Goal: Task Accomplishment & Management: Complete application form

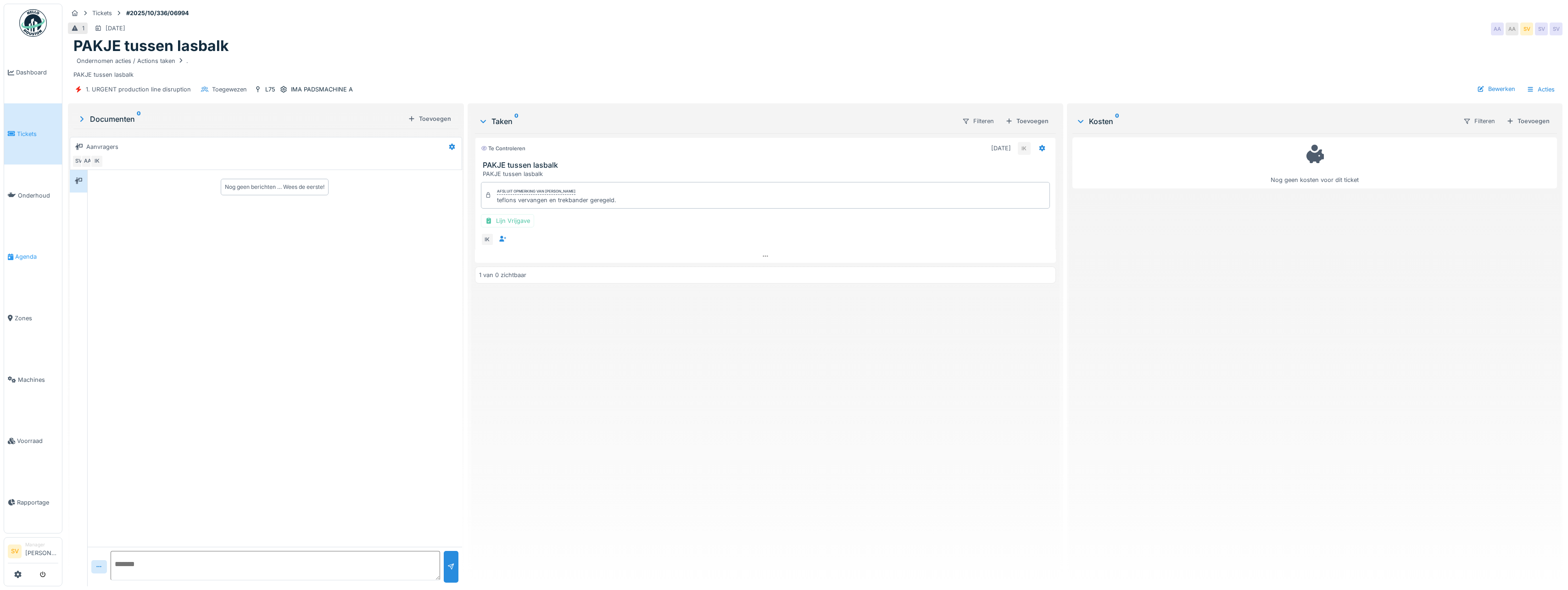
click at [22, 252] on span "Agenda" at bounding box center [36, 256] width 43 height 9
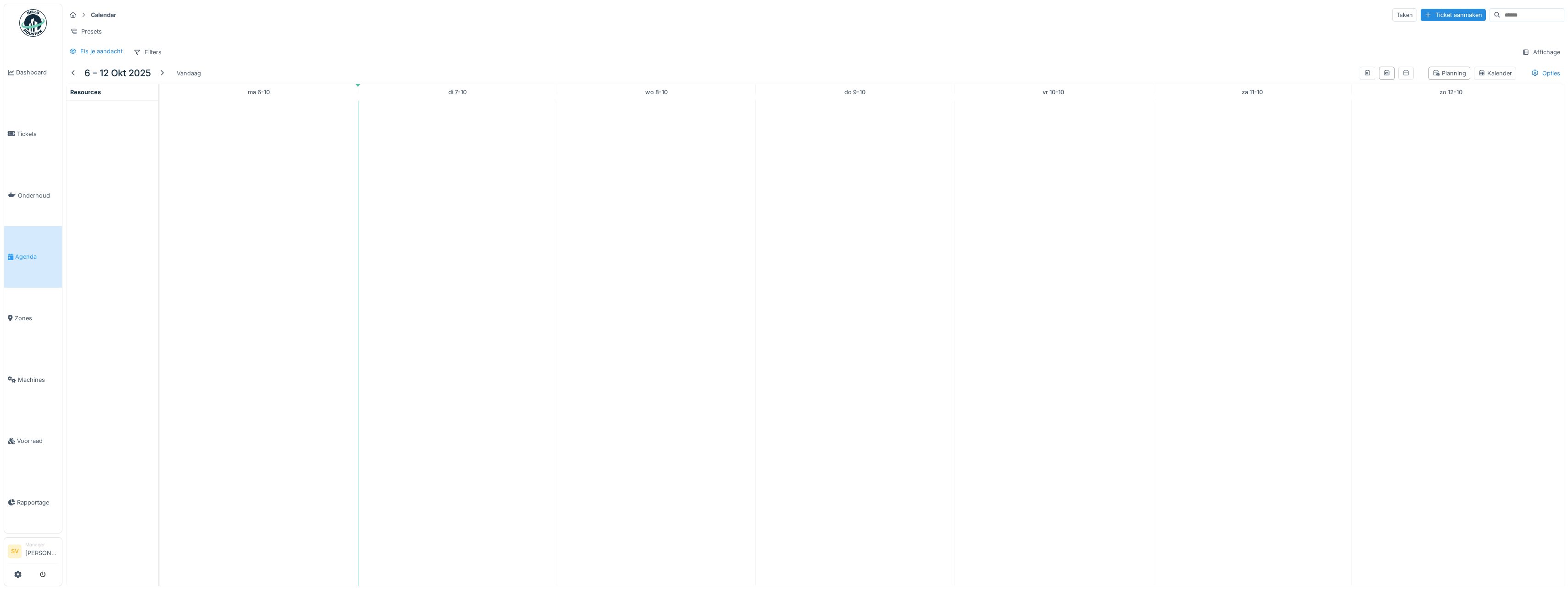
scroll to position [7, 0]
click at [385, 261] on td at bounding box center [457, 344] width 199 height 485
click at [30, 252] on span "Agenda" at bounding box center [36, 256] width 43 height 9
click at [35, 252] on span "Agenda" at bounding box center [36, 256] width 43 height 9
click at [36, 73] on span "Dashboard" at bounding box center [37, 71] width 42 height 9
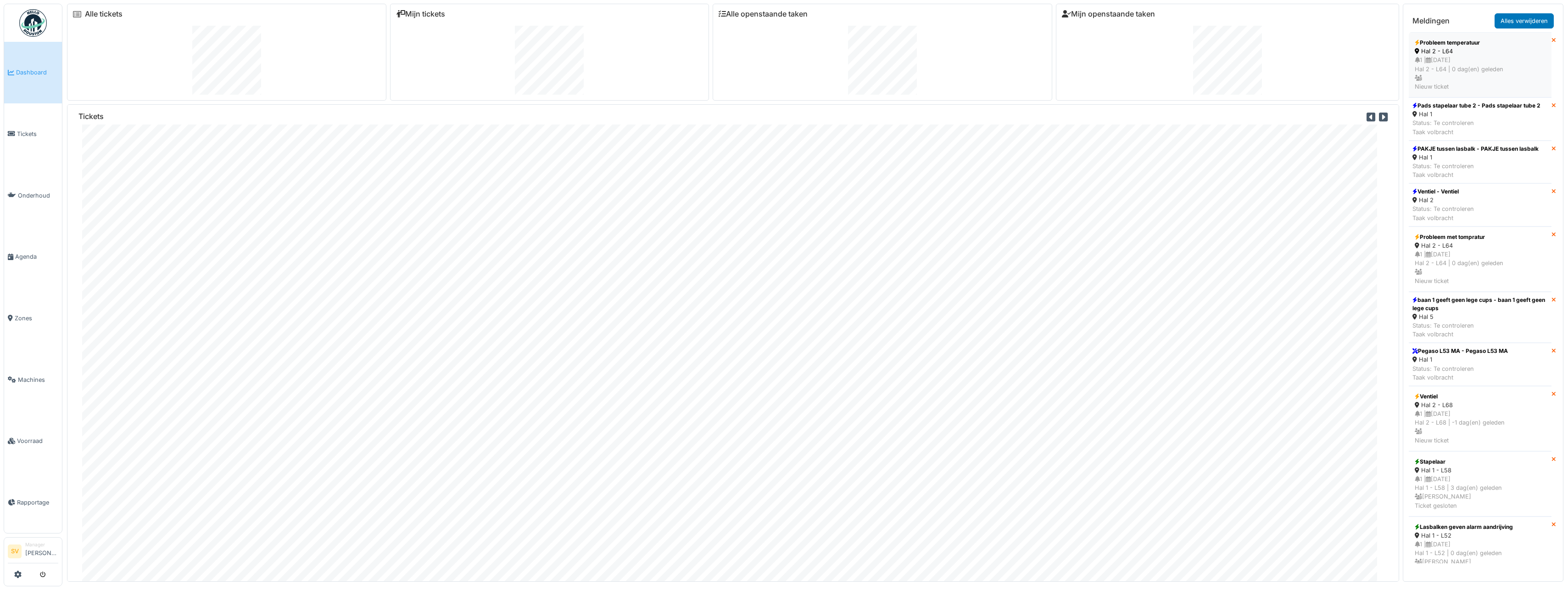
click at [1469, 68] on div "1 | 07/10/2025 Hal 2 - L64 | 0 dag(en) geleden Nieuw ticket" at bounding box center [1481, 72] width 131 height 35
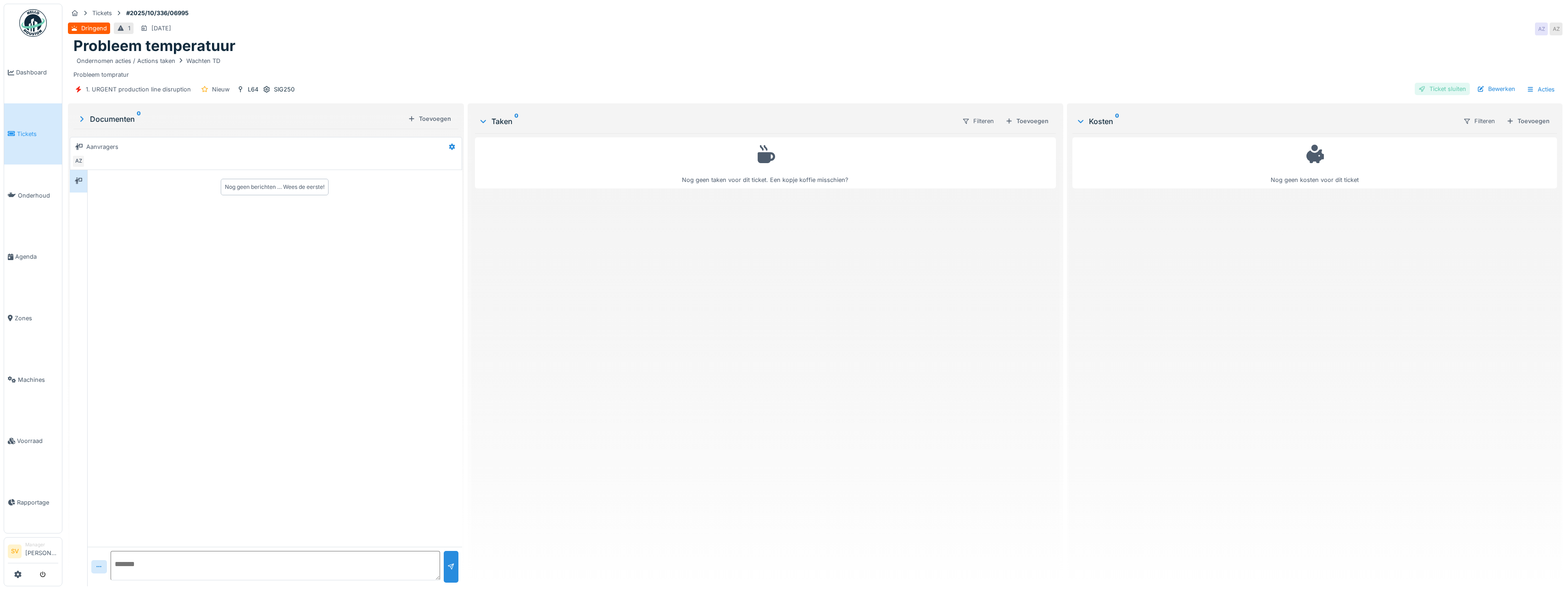
click at [1439, 91] on div "Ticket sluiten" at bounding box center [1442, 88] width 55 height 12
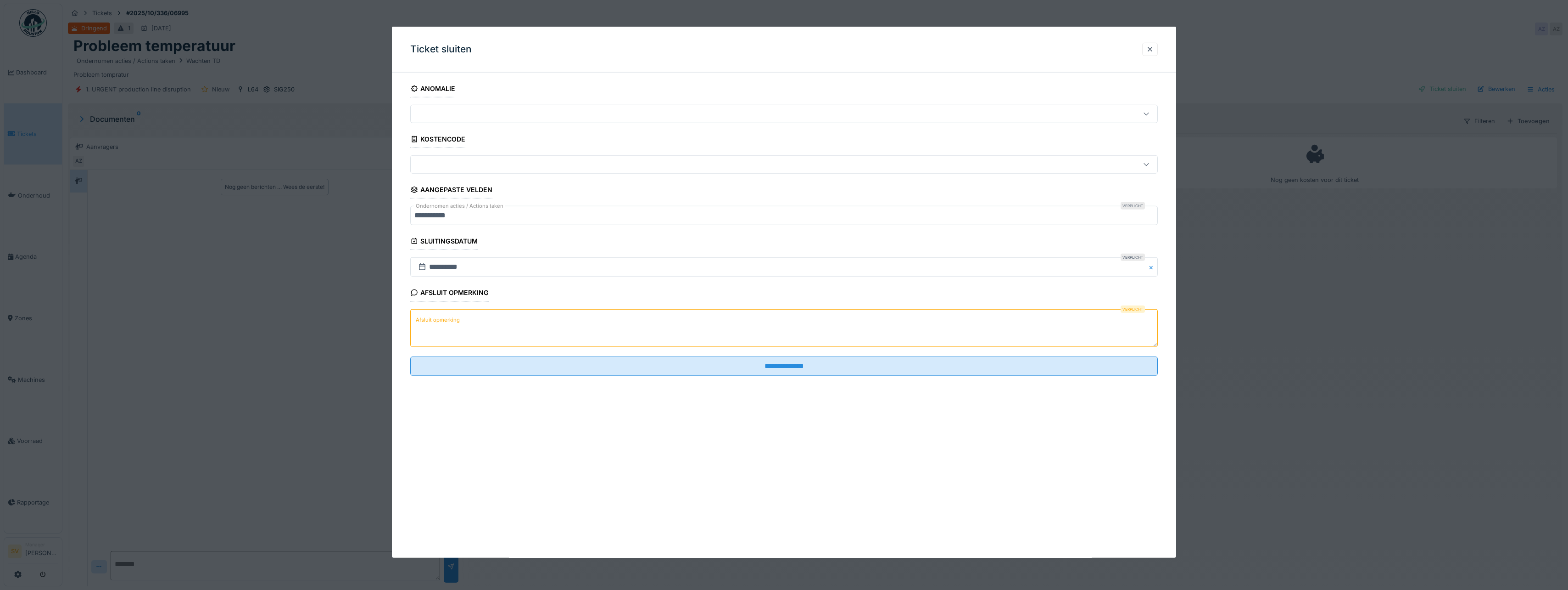
click at [496, 323] on textarea "Afsluit opmerking" at bounding box center [784, 327] width 747 height 38
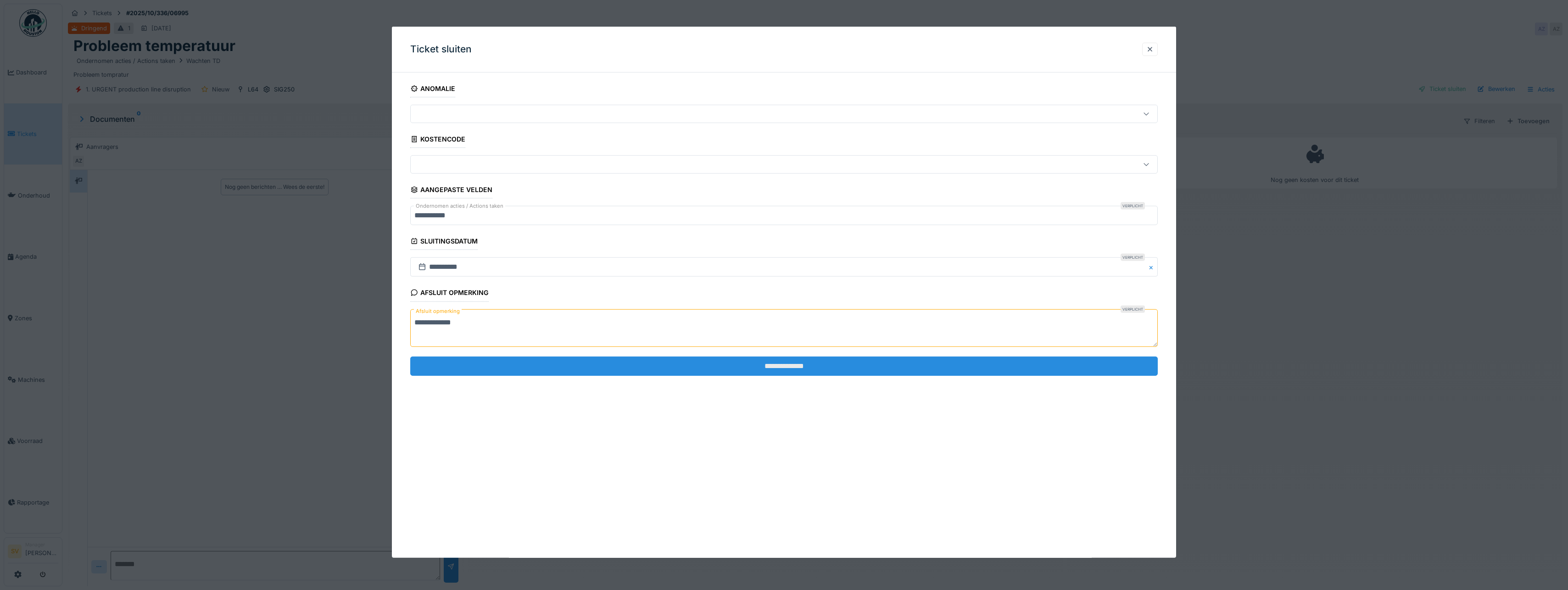
type textarea "**********"
click at [777, 365] on input "**********" at bounding box center [784, 366] width 747 height 19
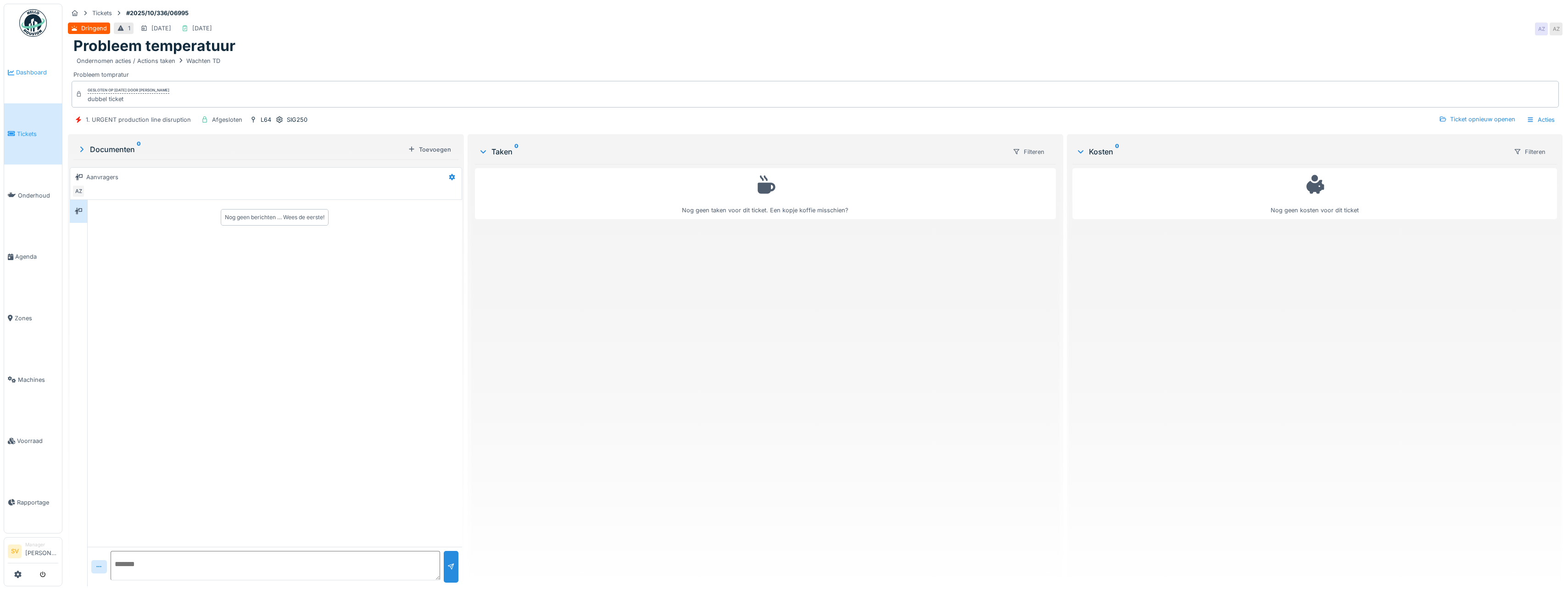
click at [29, 70] on span "Dashboard" at bounding box center [37, 71] width 42 height 9
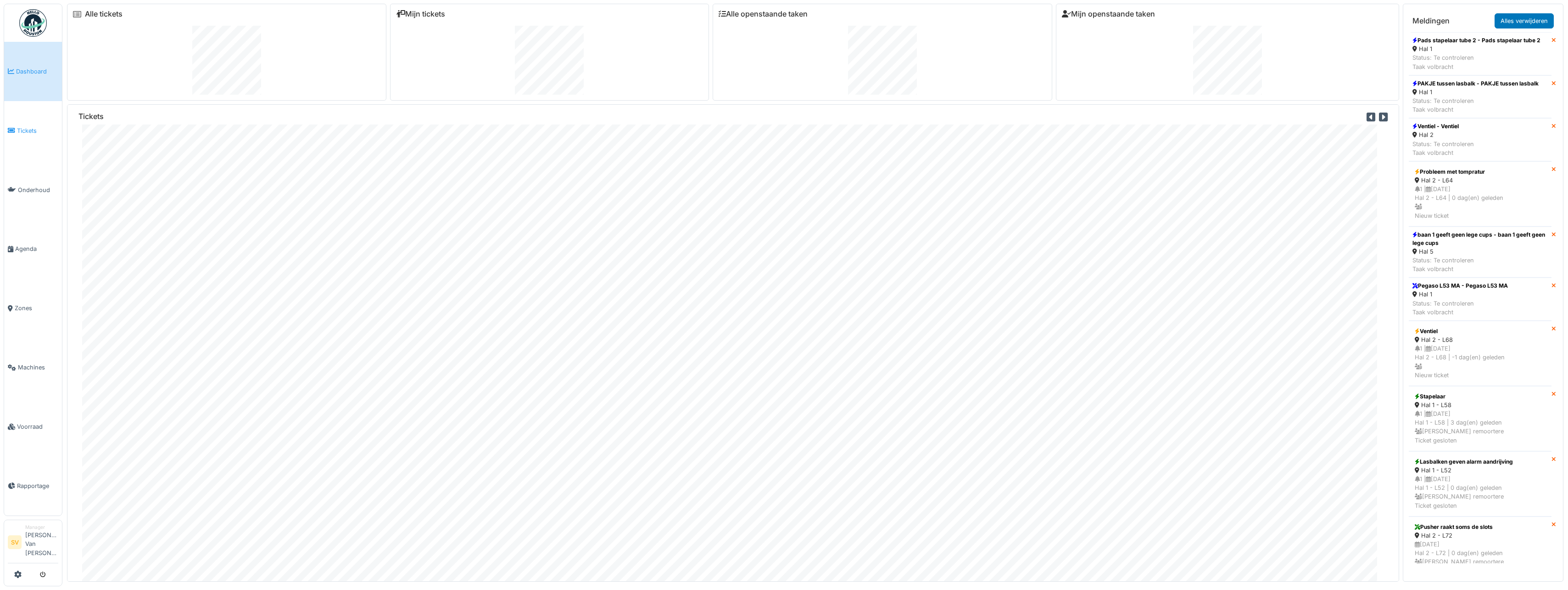
click at [31, 130] on span "Tickets" at bounding box center [37, 130] width 41 height 9
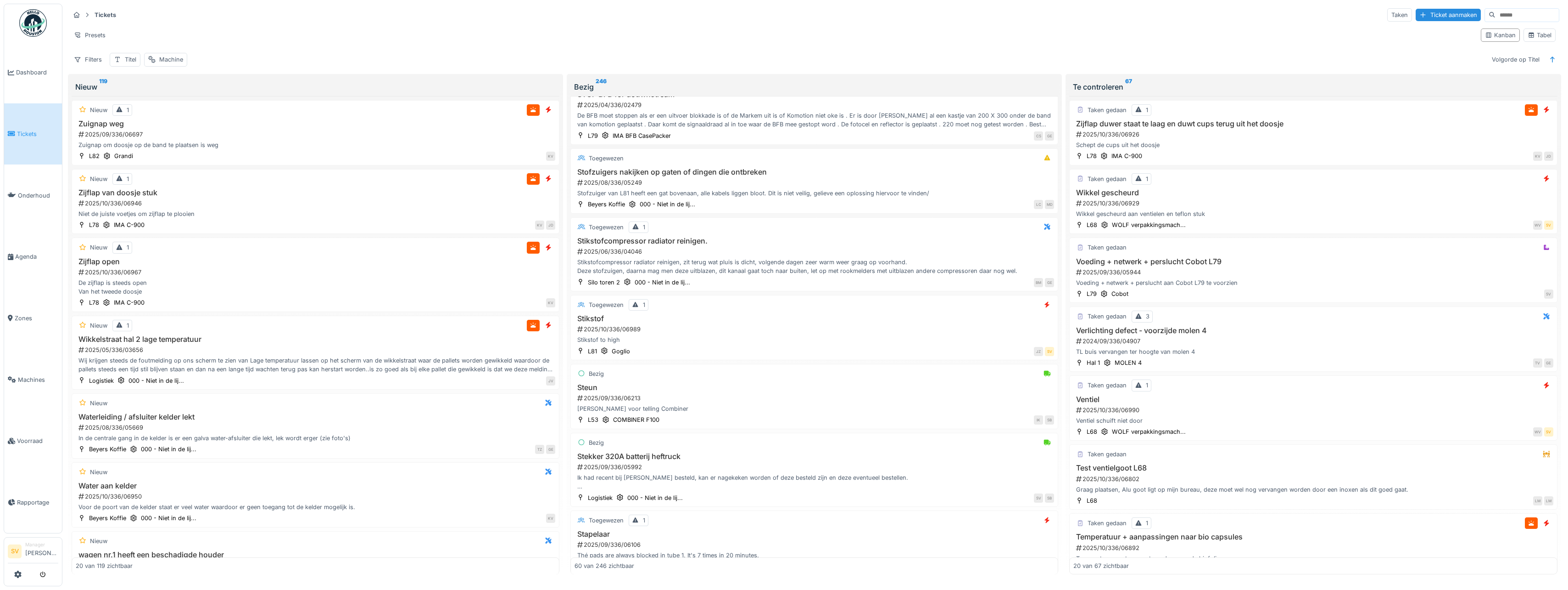
scroll to position [3255, 0]
click at [762, 316] on div "Stikstof 2025/10/336/06989 Stikstof to high" at bounding box center [814, 324] width 479 height 30
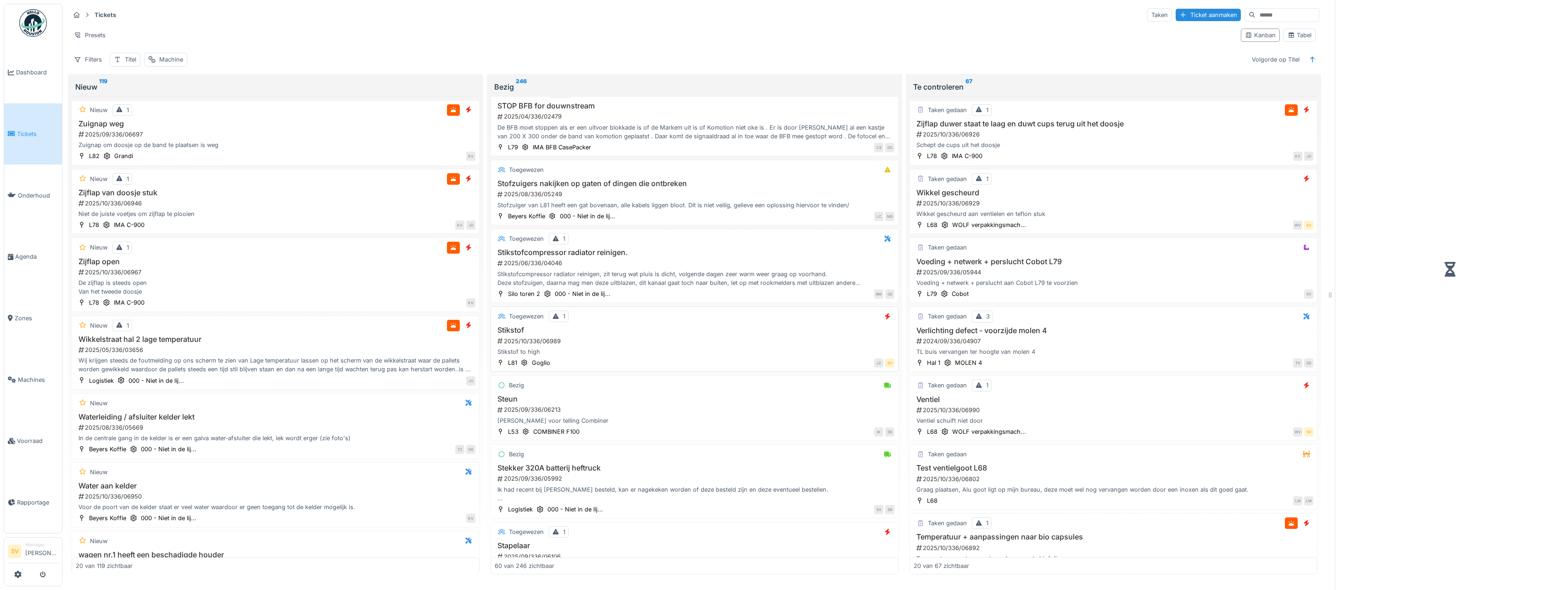
scroll to position [3291, 0]
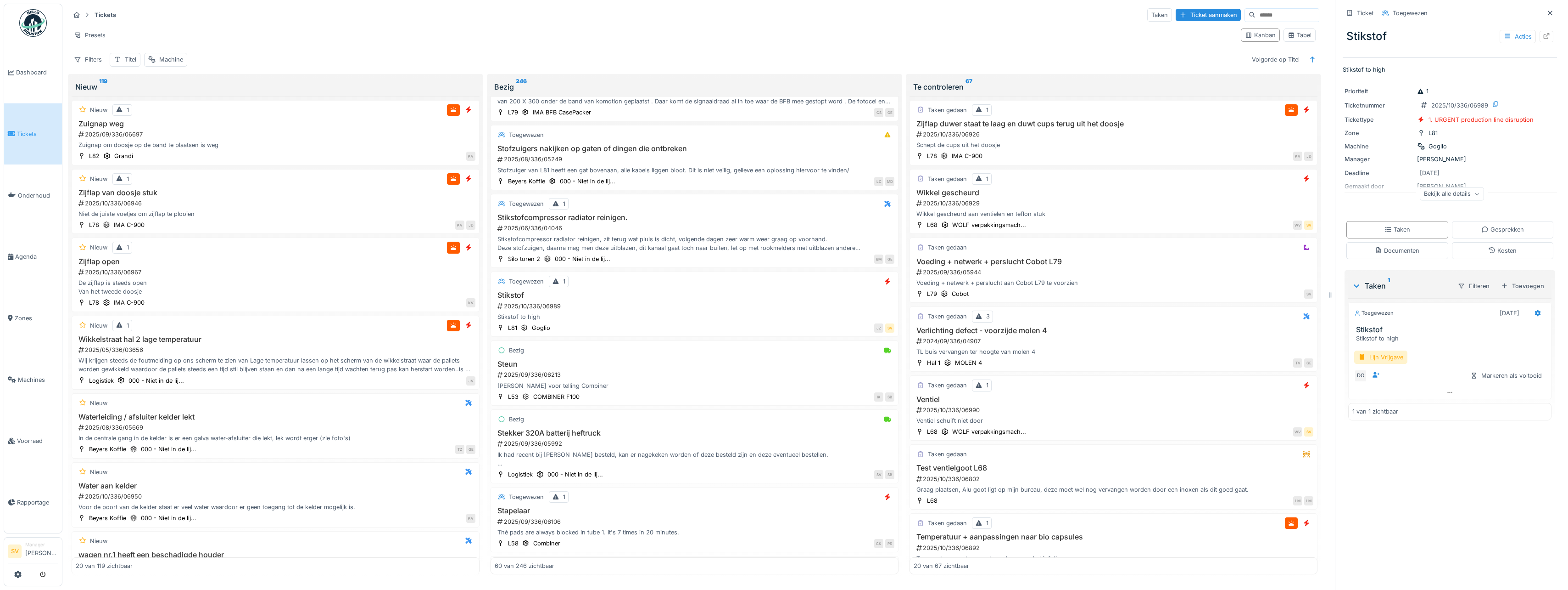
click at [1366, 312] on div "Toegewezen" at bounding box center [1374, 313] width 40 height 8
click at [1372, 377] on div at bounding box center [1376, 375] width 8 height 9
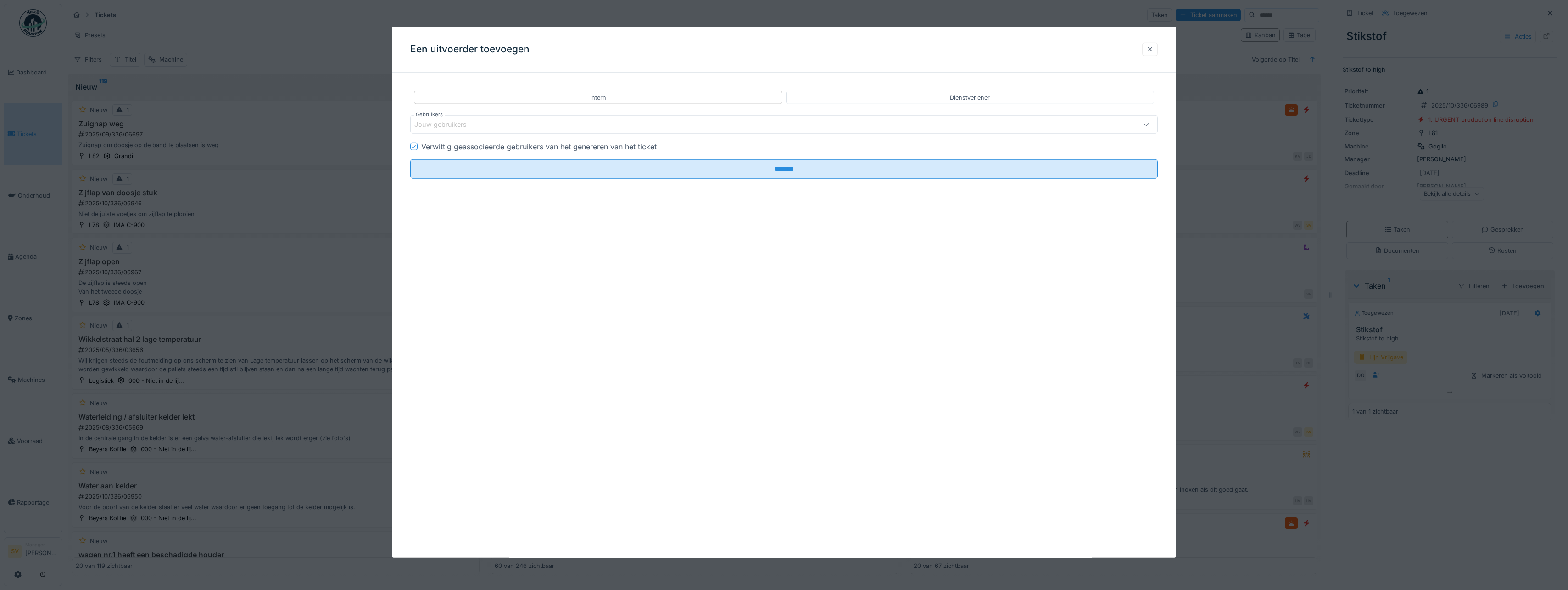
click at [1152, 50] on div at bounding box center [1151, 49] width 8 height 9
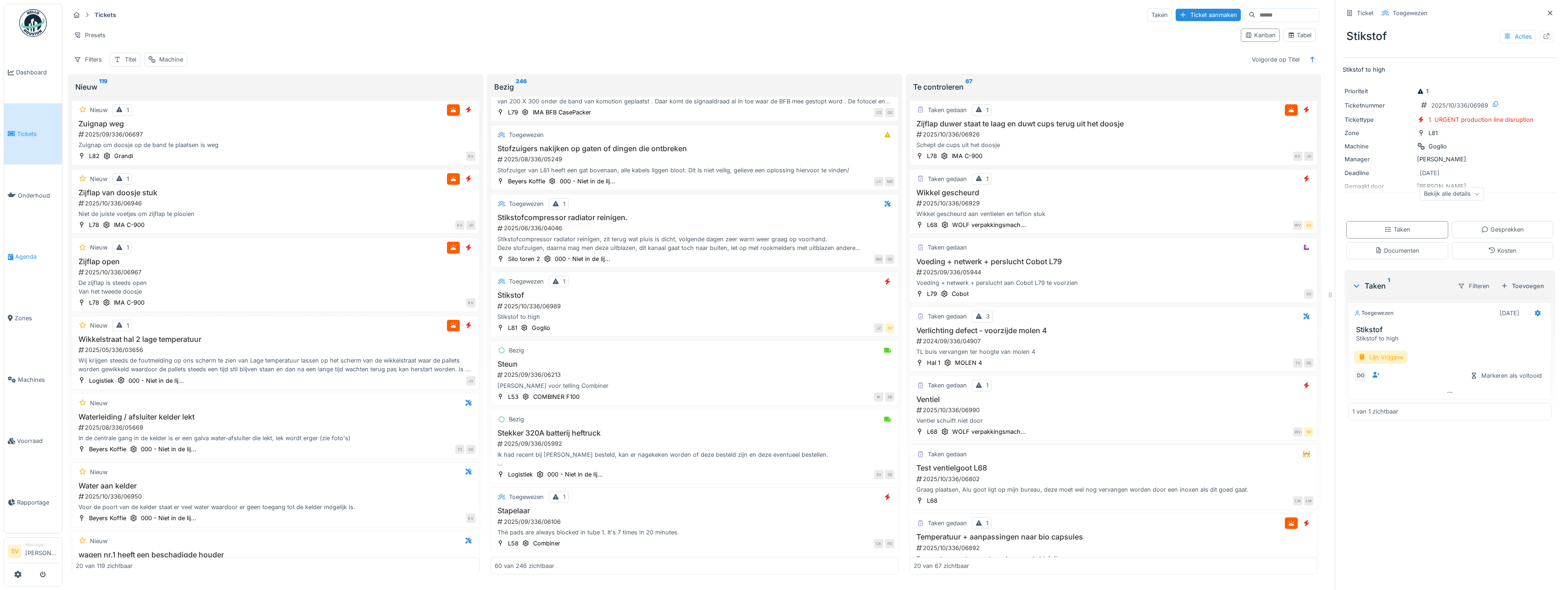
click at [26, 252] on span "Agenda" at bounding box center [36, 256] width 43 height 9
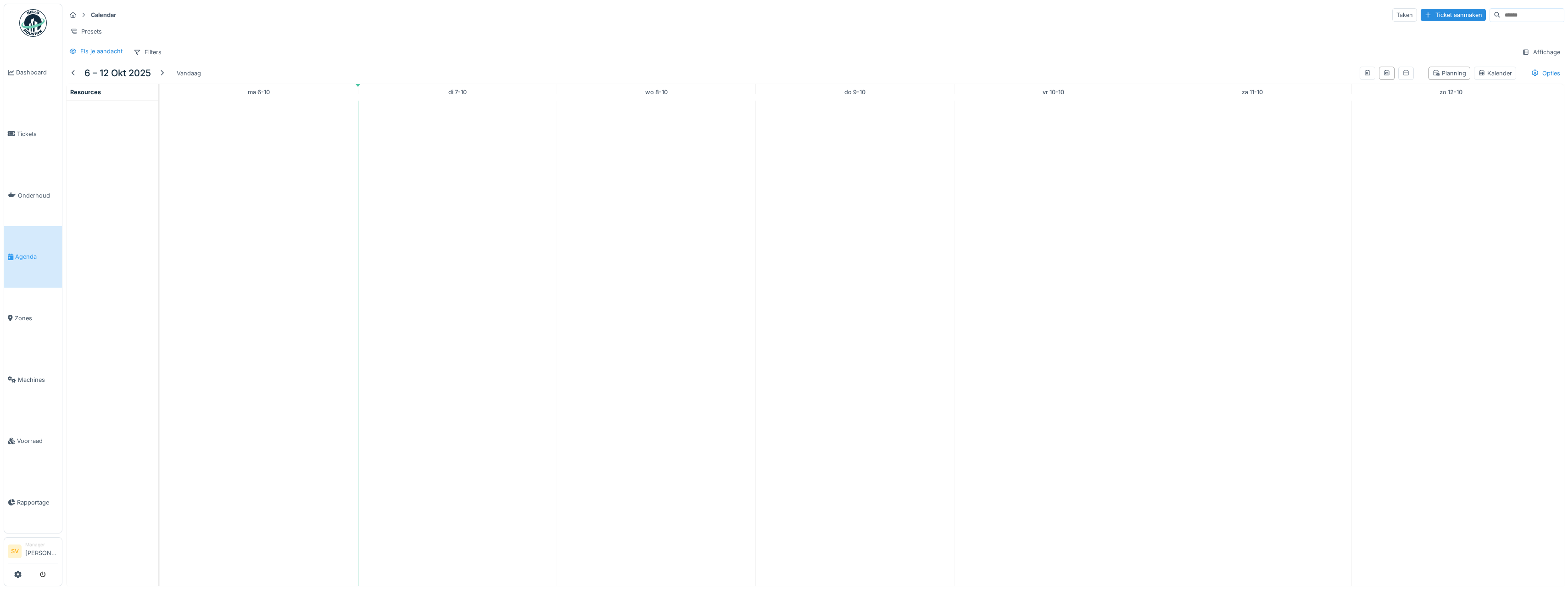
click at [90, 95] on span "Resources" at bounding box center [86, 91] width 30 height 7
click at [74, 78] on div at bounding box center [73, 72] width 8 height 9
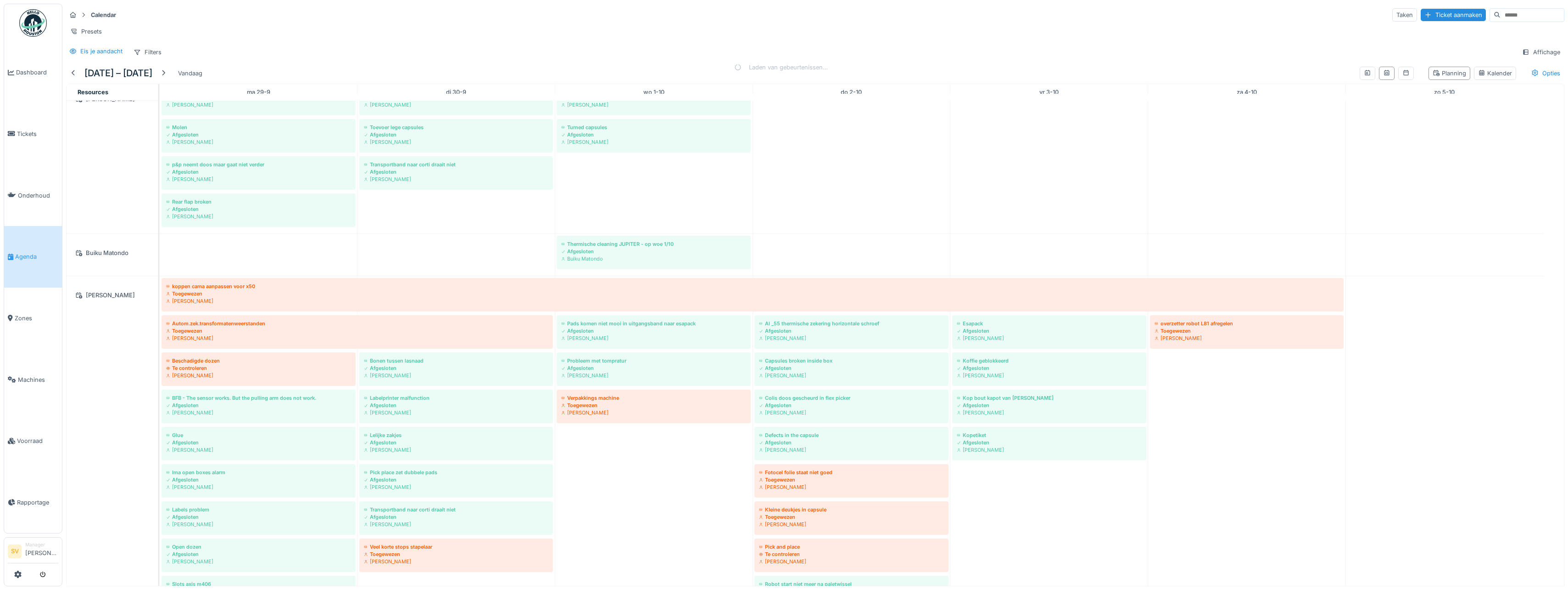
scroll to position [357, 0]
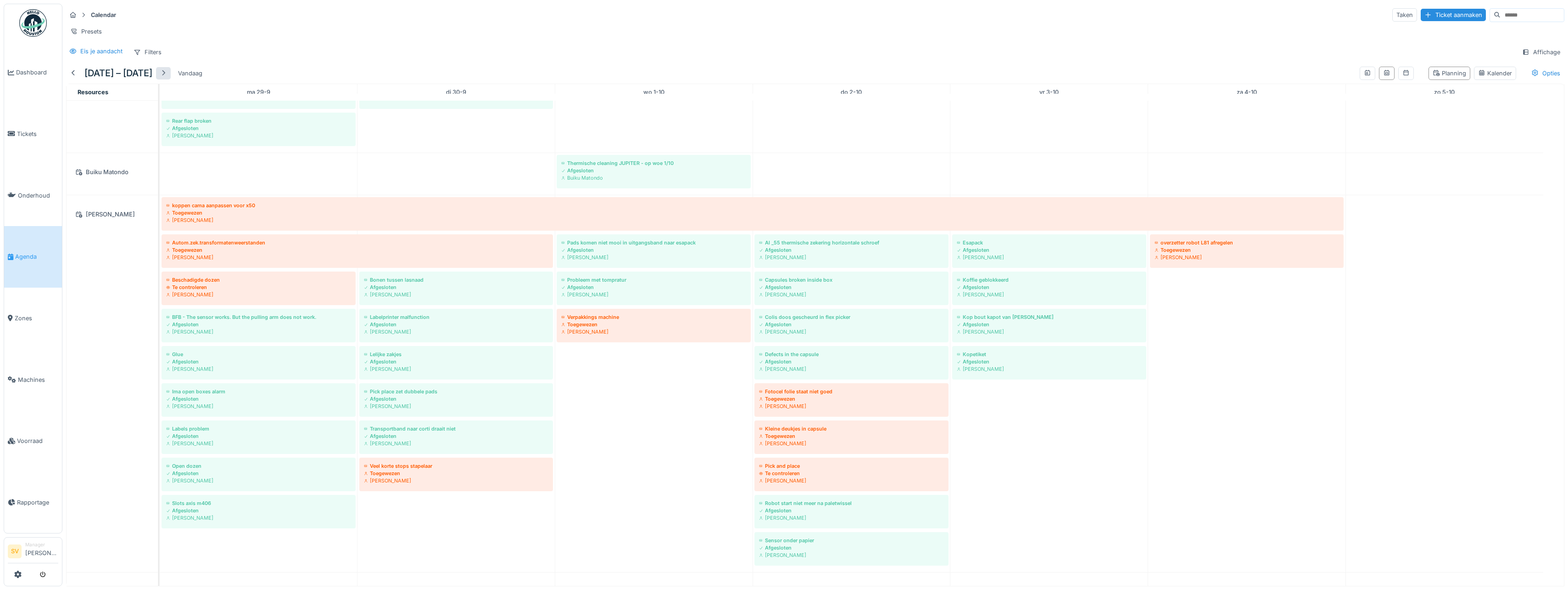
click at [167, 78] on div at bounding box center [164, 72] width 8 height 9
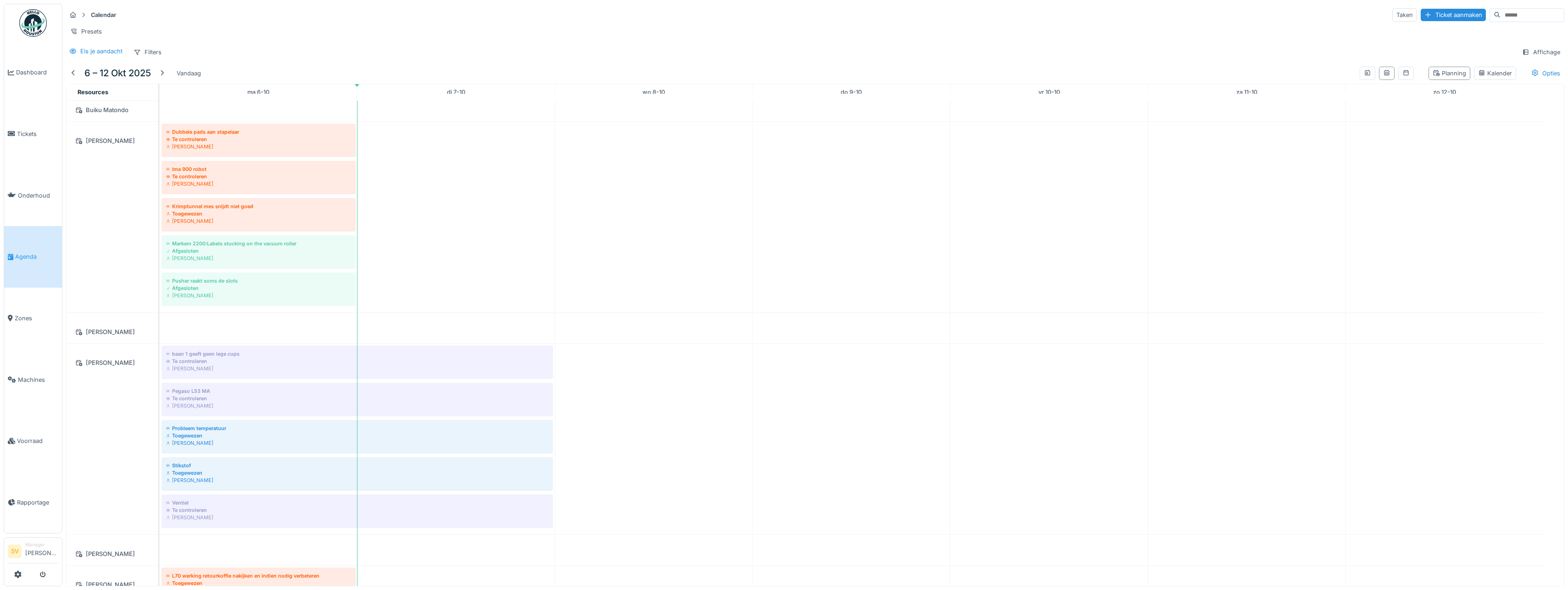
scroll to position [0, 0]
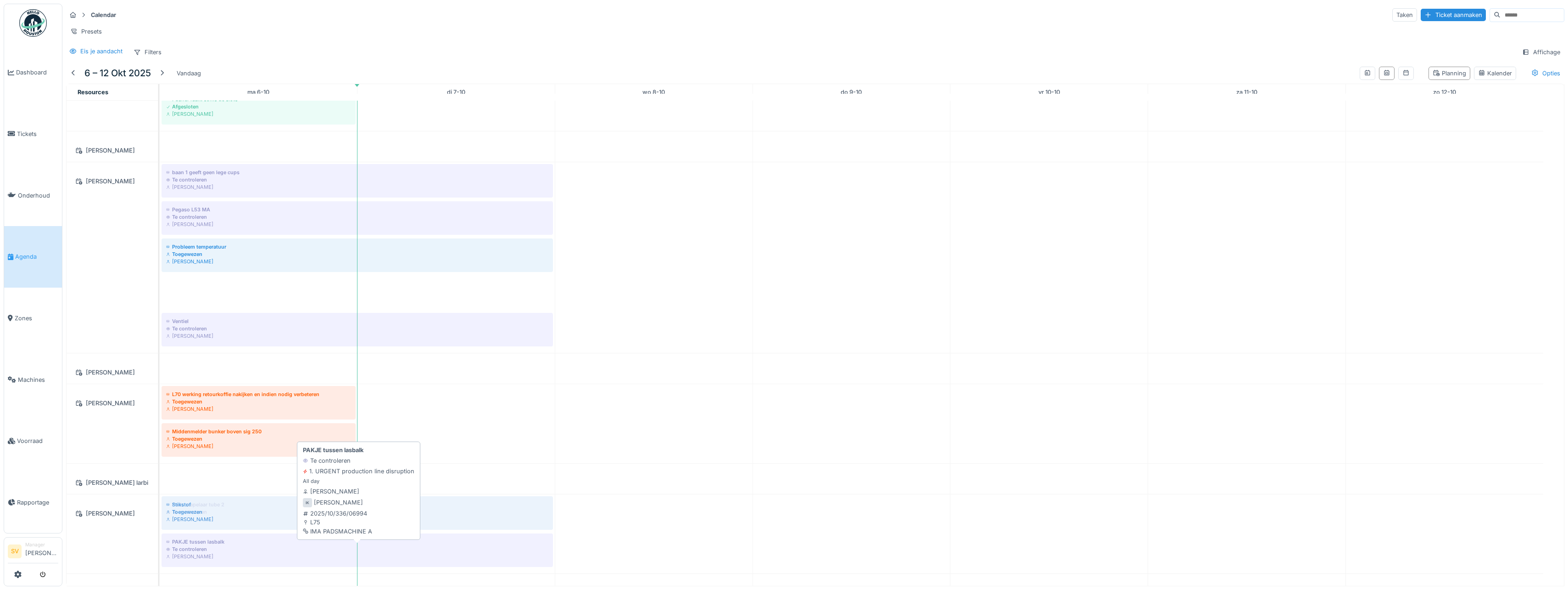
drag, startPoint x: 269, startPoint y: 298, endPoint x: 289, endPoint y: 556, distance: 258.8
click at [289, 556] on tbody "Big bag station pipe stuck Afgesloten Bert Vermeiren Left presser sensor timeou…" at bounding box center [851, 265] width 1384 height 1407
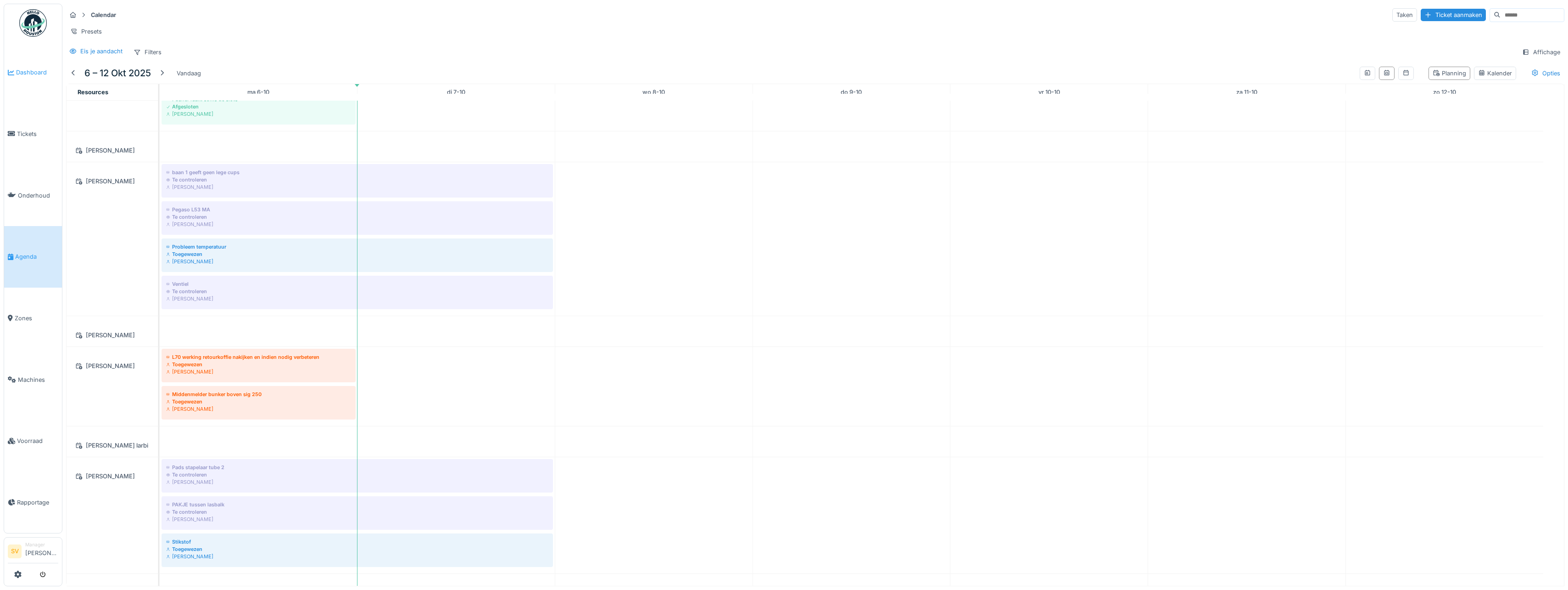
click at [31, 72] on span "Dashboard" at bounding box center [37, 71] width 42 height 9
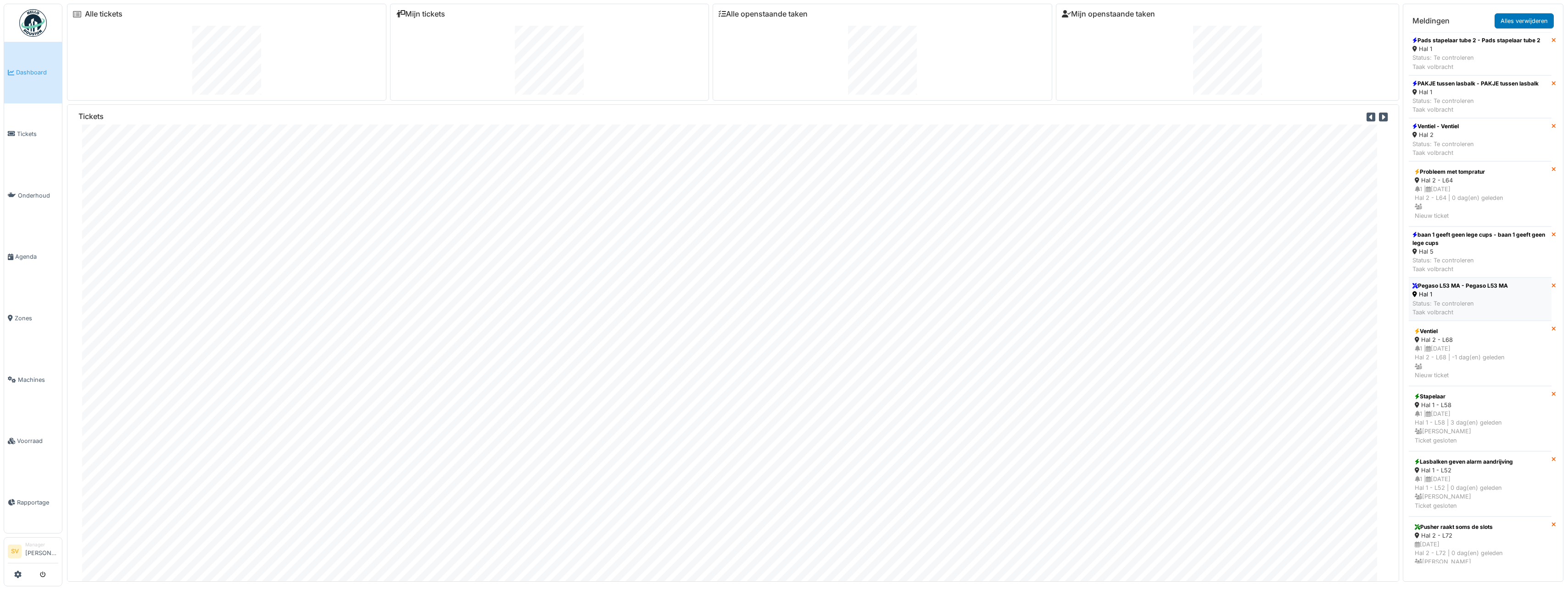
click at [1439, 289] on div "Pegaso L53 MA - Pegaso L53 MA" at bounding box center [1461, 285] width 95 height 9
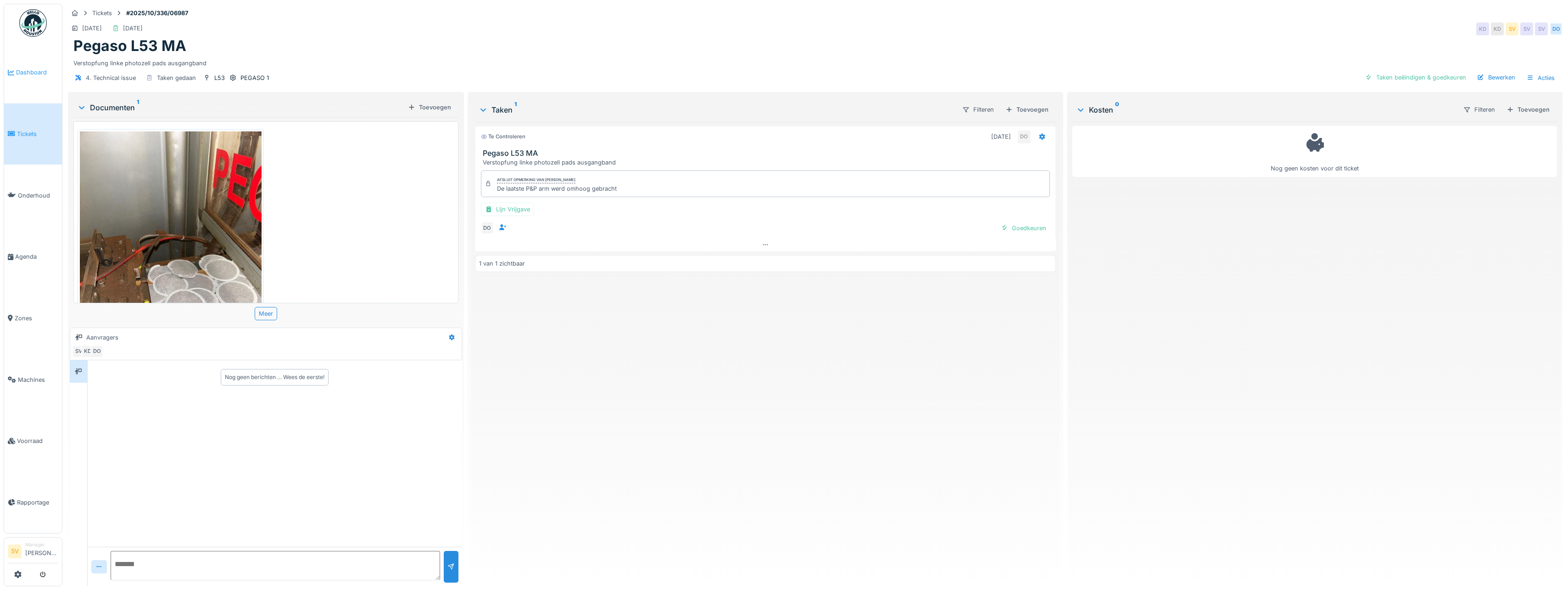
click at [24, 73] on span "Dashboard" at bounding box center [37, 71] width 42 height 9
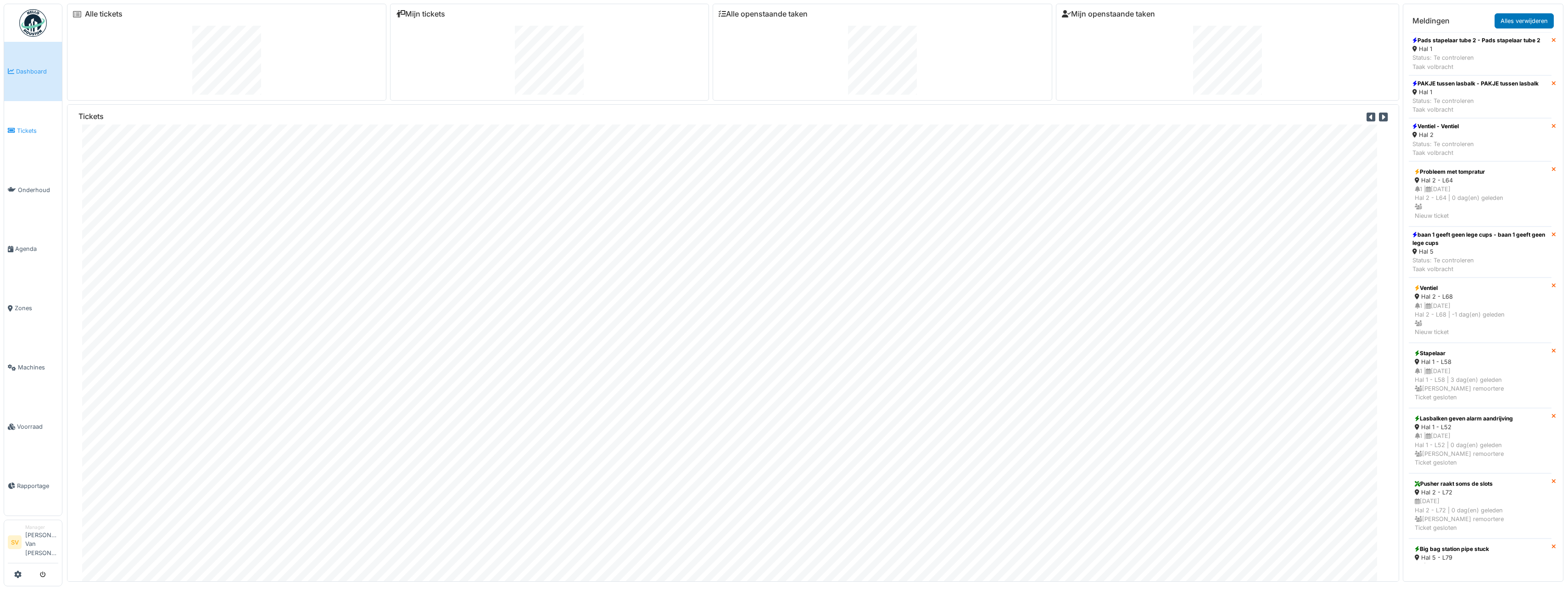
click at [30, 131] on span "Tickets" at bounding box center [37, 130] width 41 height 9
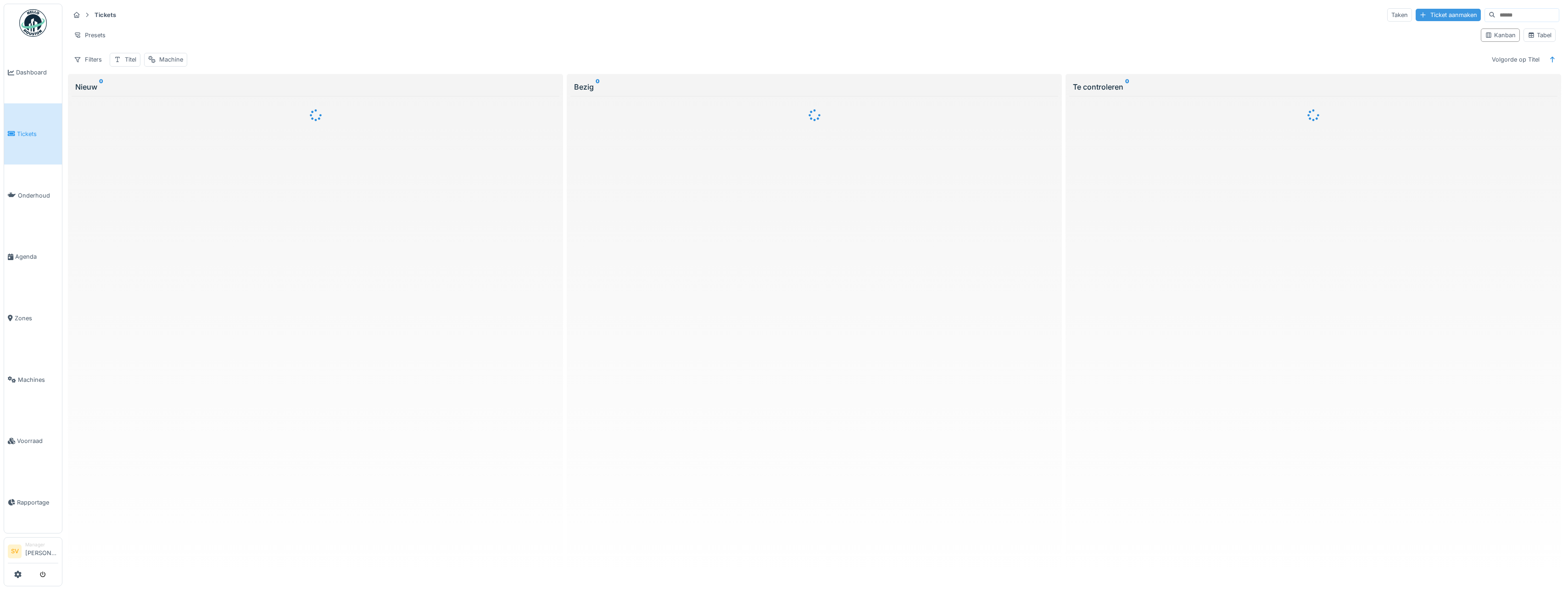
click at [1430, 13] on div "Ticket aanmaken" at bounding box center [1448, 14] width 66 height 12
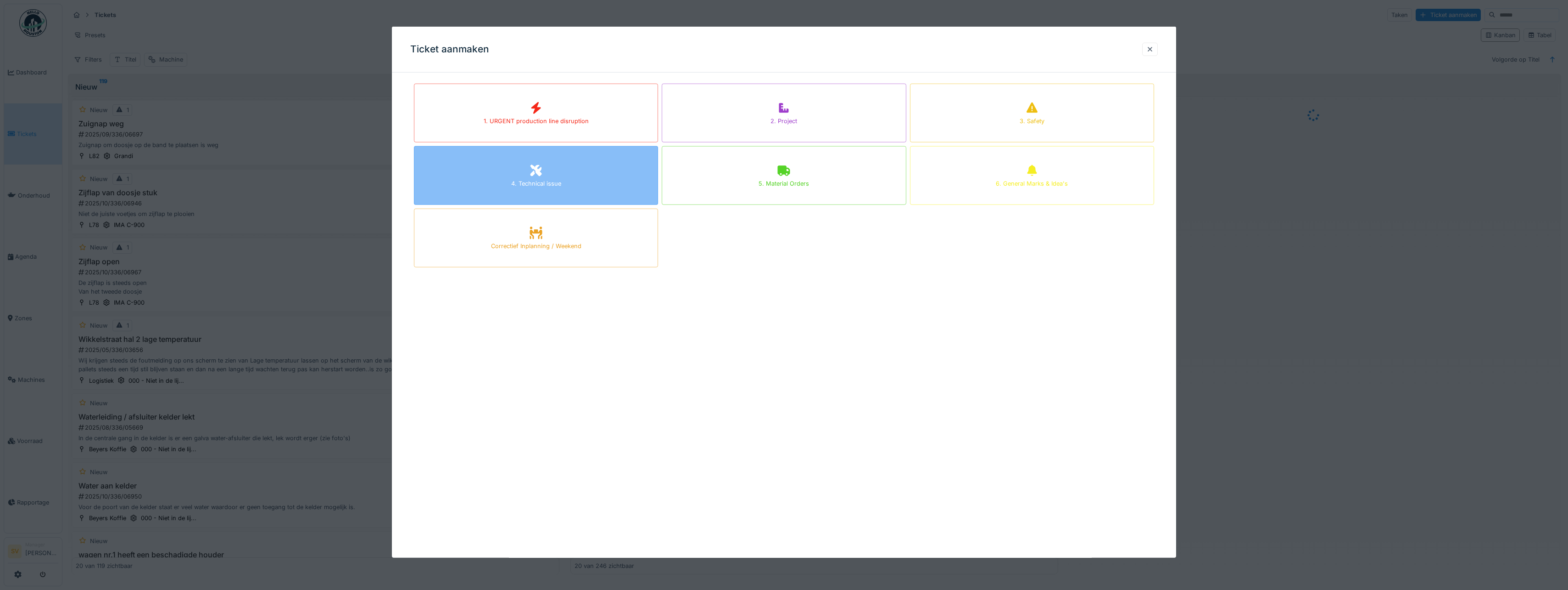
click at [536, 184] on div "4. Technical issue" at bounding box center [536, 183] width 50 height 9
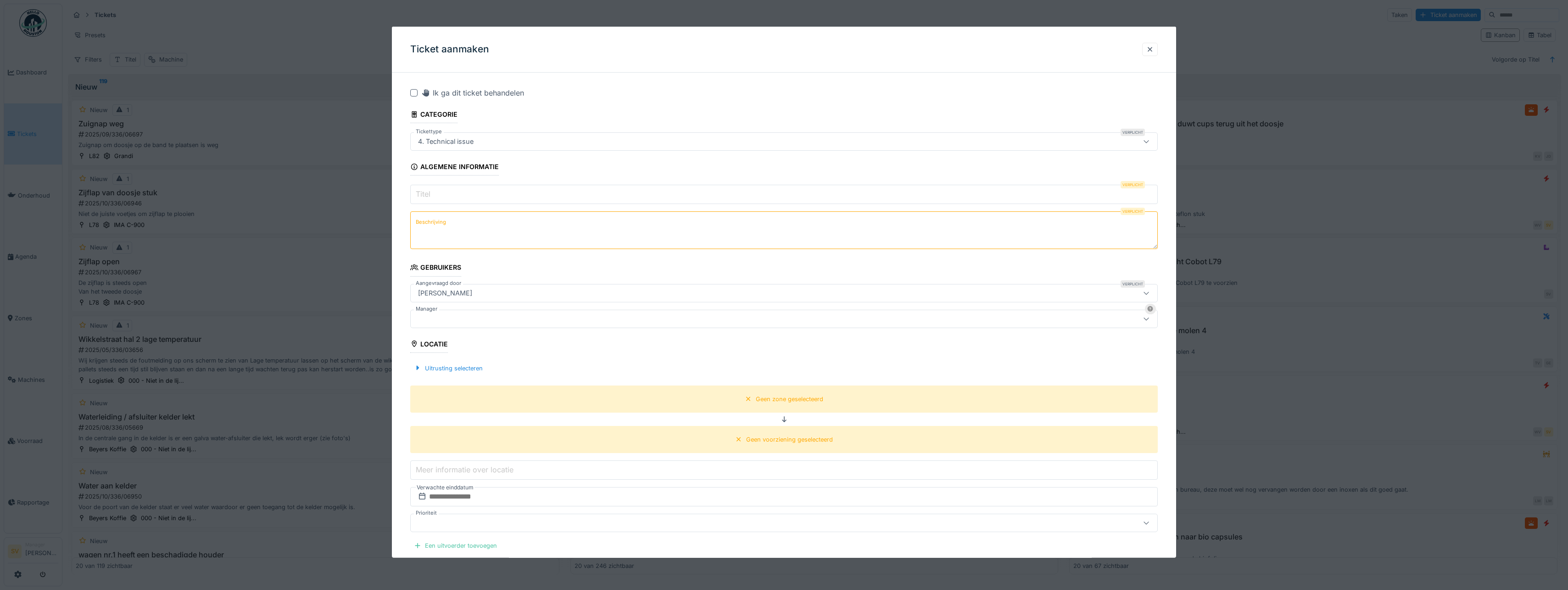
click at [436, 194] on input "Titel" at bounding box center [784, 194] width 747 height 19
type input "*"
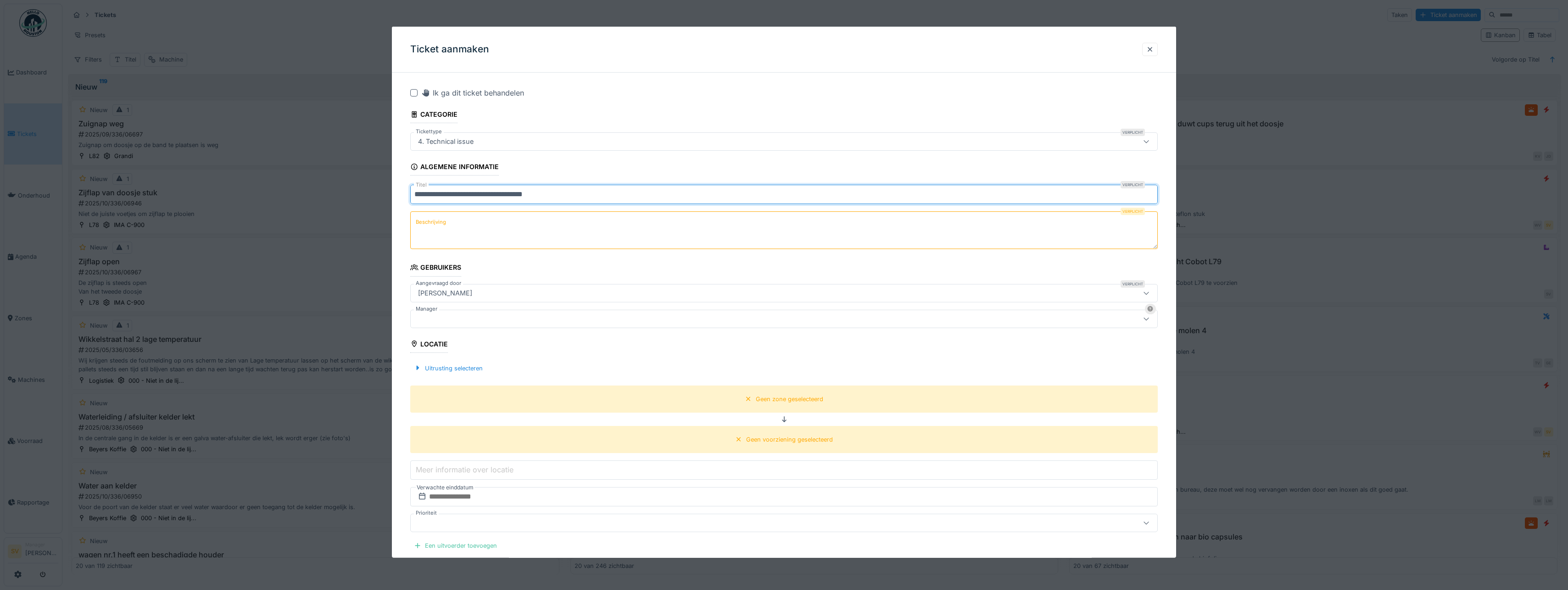
type input "**********"
click at [425, 245] on textarea "Beschrijving" at bounding box center [784, 230] width 747 height 38
drag, startPoint x: 414, startPoint y: 194, endPoint x: 548, endPoint y: 200, distance: 134.1
click at [548, 200] on input "**********" at bounding box center [784, 194] width 747 height 19
click at [535, 227] on textarea "Beschrijving" at bounding box center [784, 230] width 747 height 38
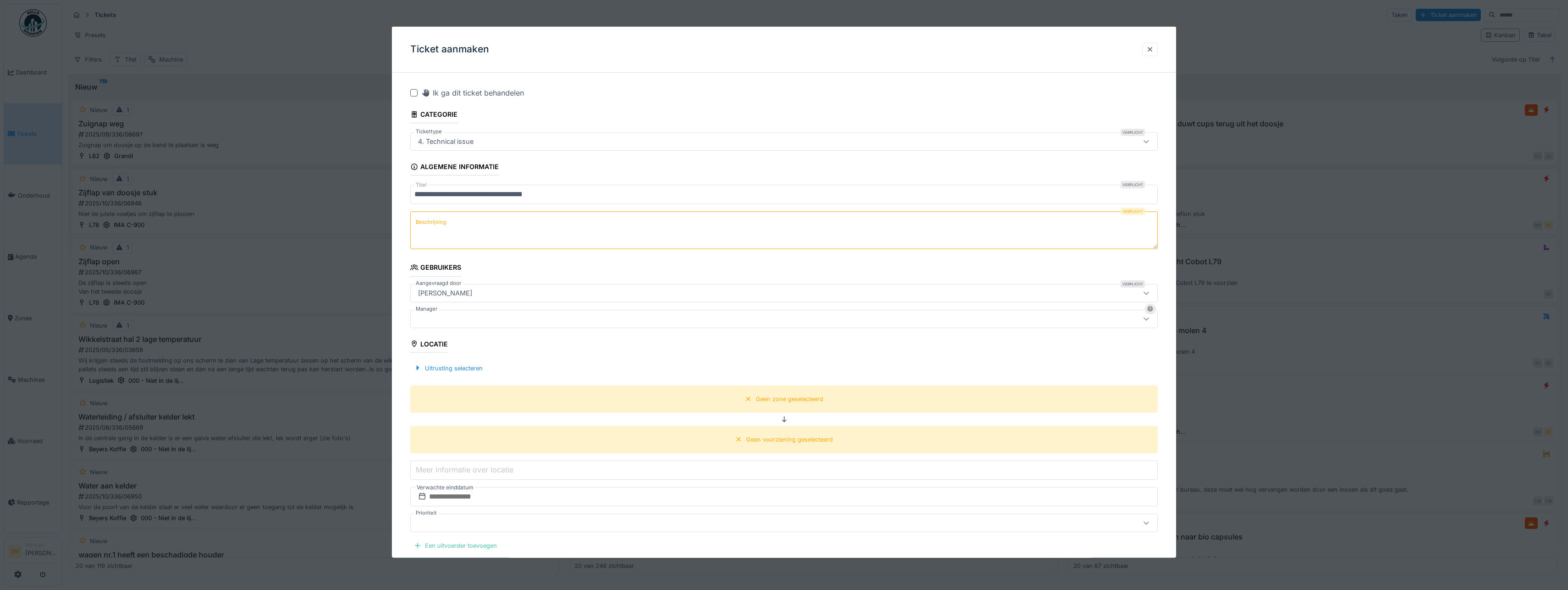
paste textarea "**********"
type textarea "**********"
click at [1149, 293] on icon at bounding box center [1147, 292] width 8 height 6
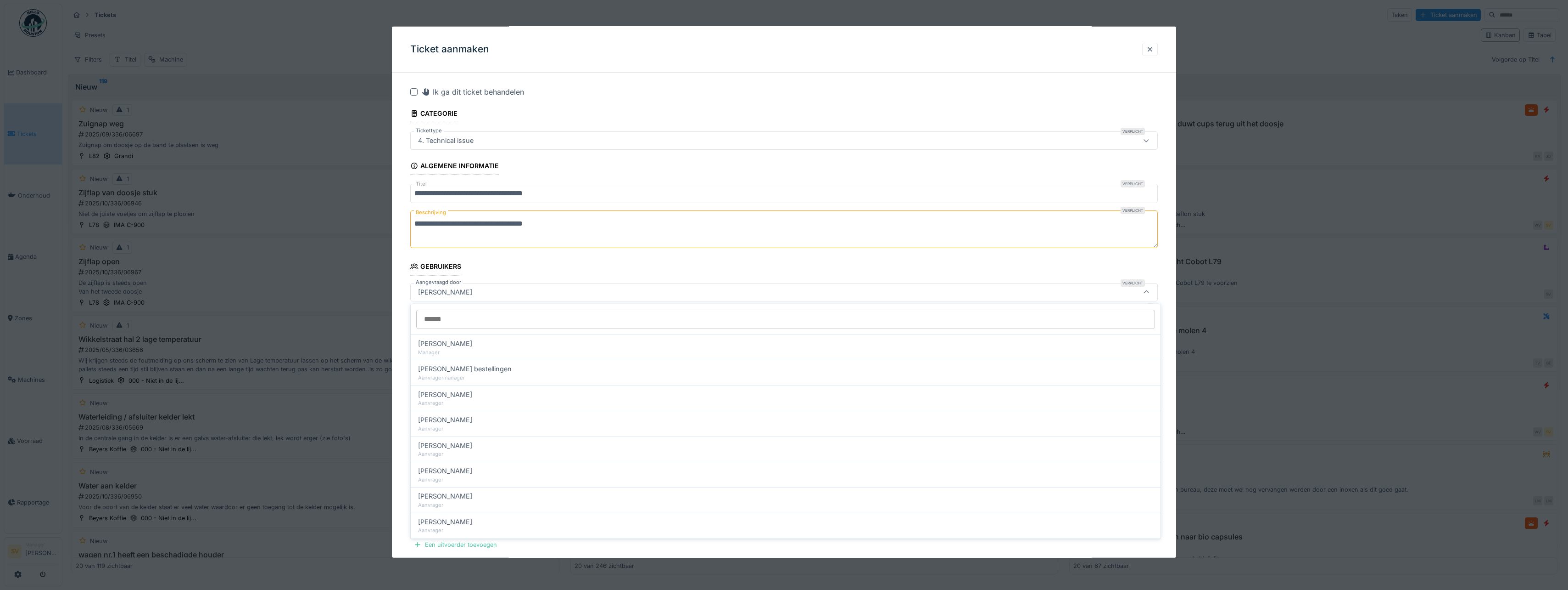
click at [446, 319] on input "Aangevraagd door" at bounding box center [785, 319] width 739 height 19
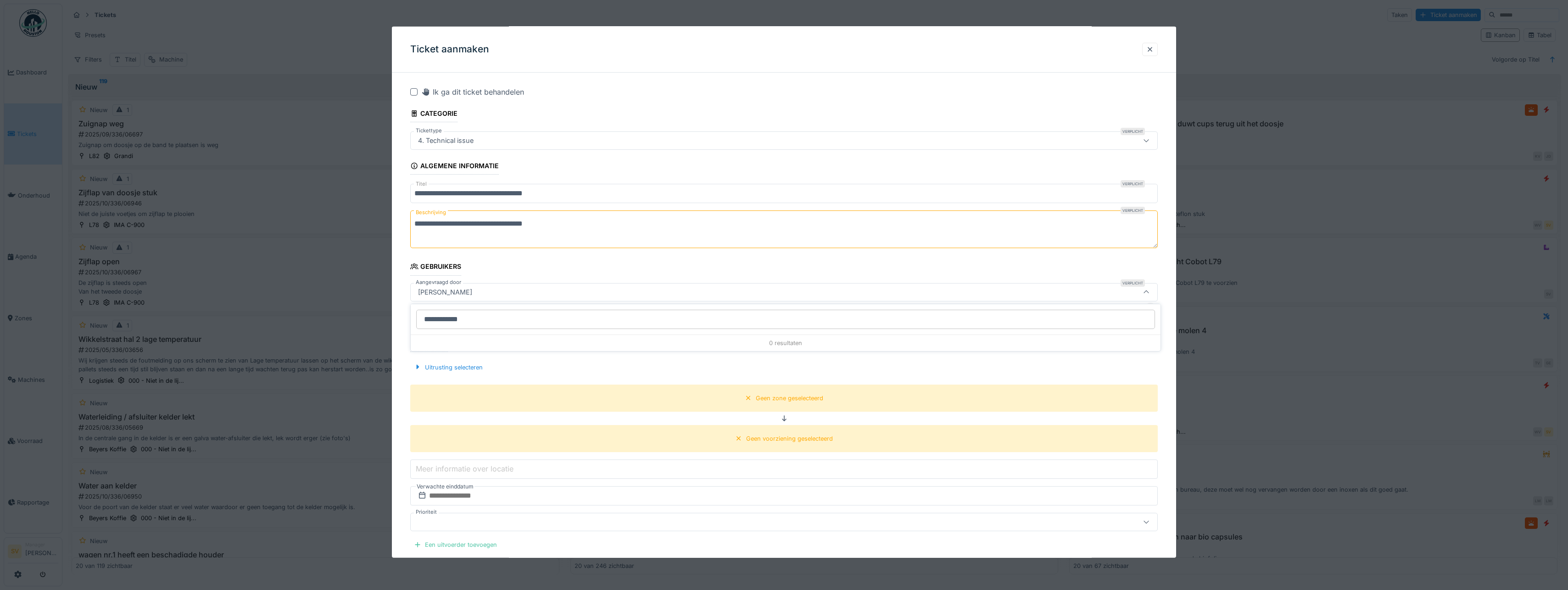
click at [549, 318] on input "**********" at bounding box center [785, 319] width 739 height 19
type input "*"
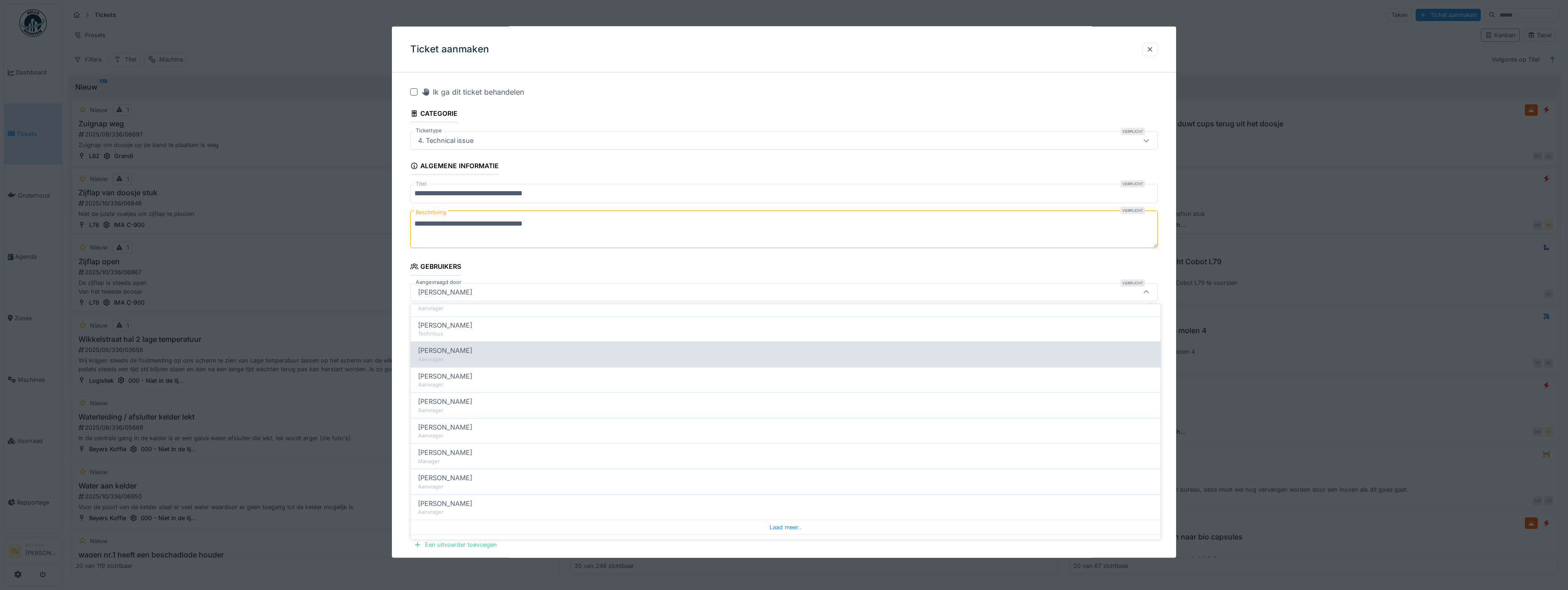
scroll to position [336, 0]
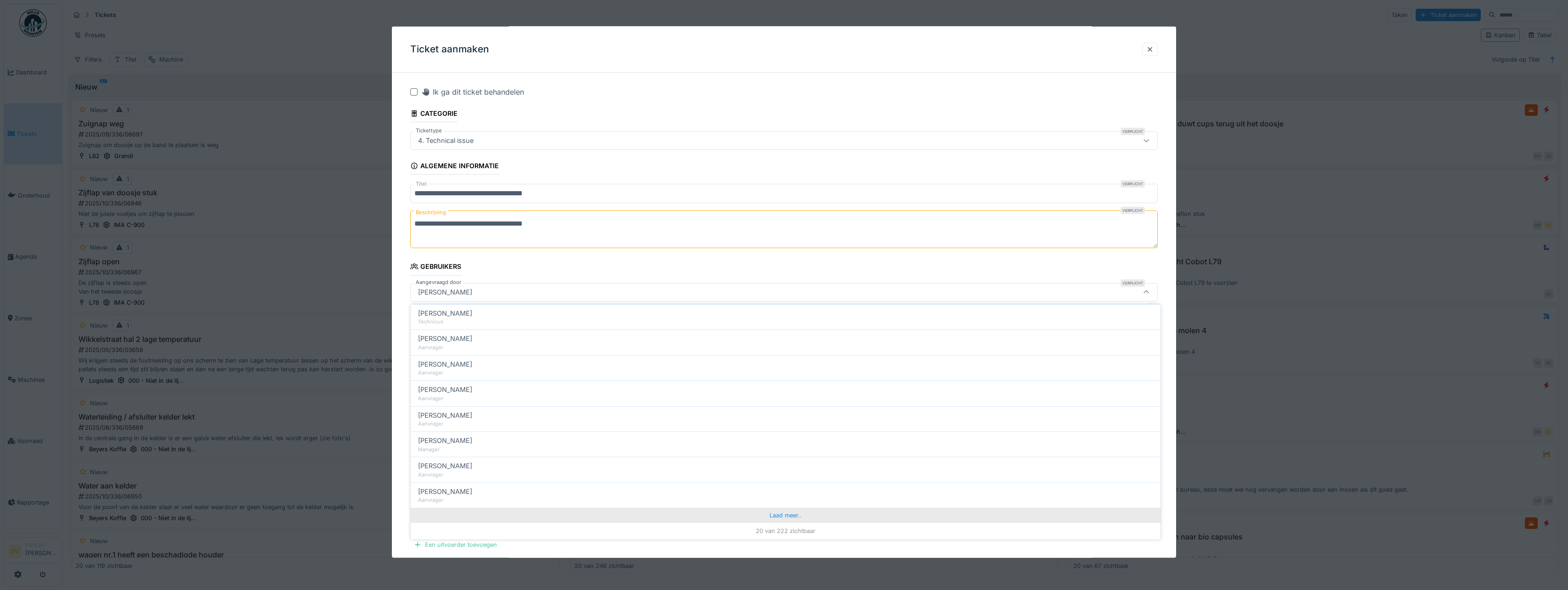
click at [774, 515] on div "Laad meer.." at bounding box center [785, 514] width 750 height 14
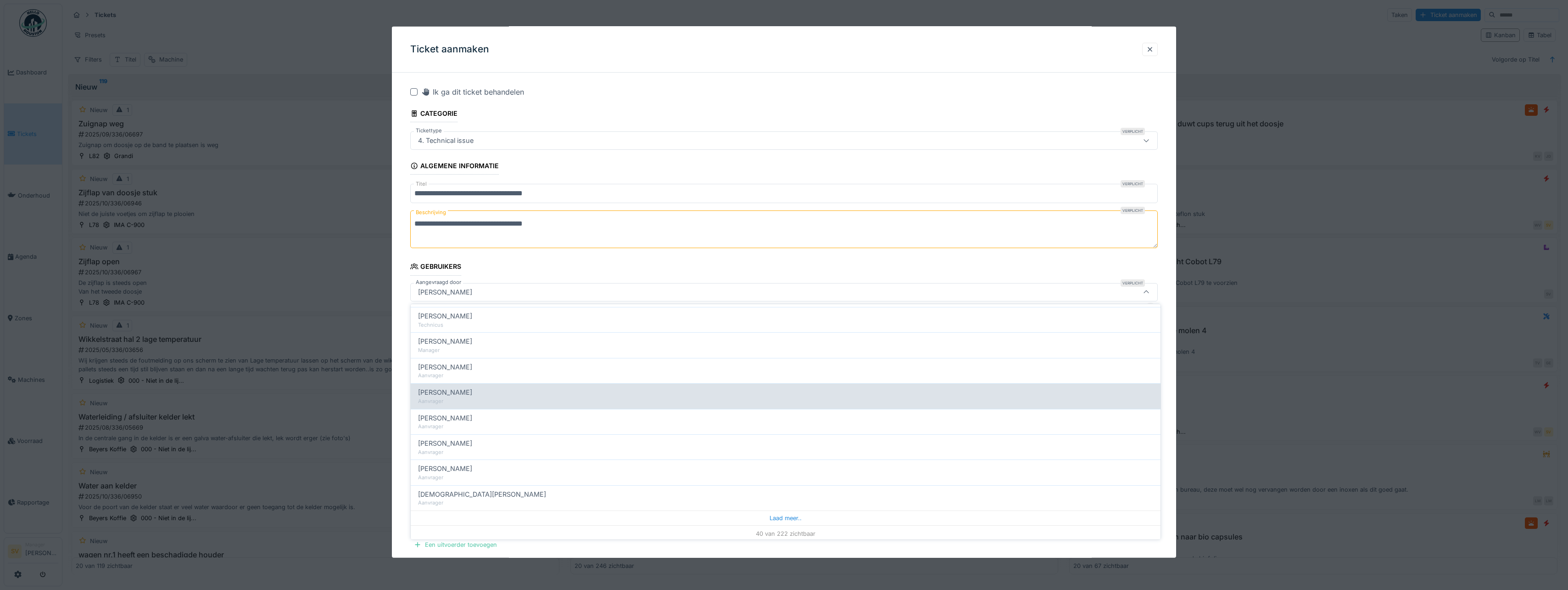
scroll to position [845, 0]
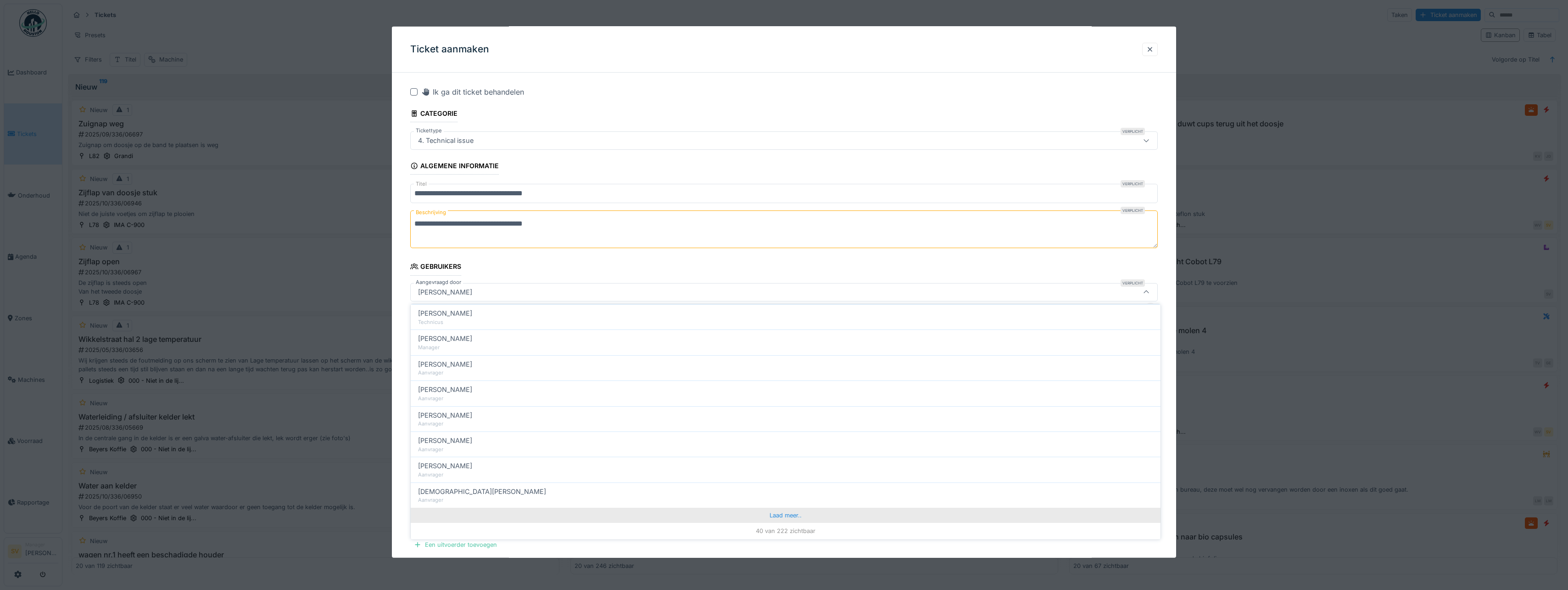
click at [777, 512] on div "Laad meer.." at bounding box center [785, 514] width 750 height 14
click at [507, 323] on input "Aangevraagd door" at bounding box center [785, 319] width 739 height 19
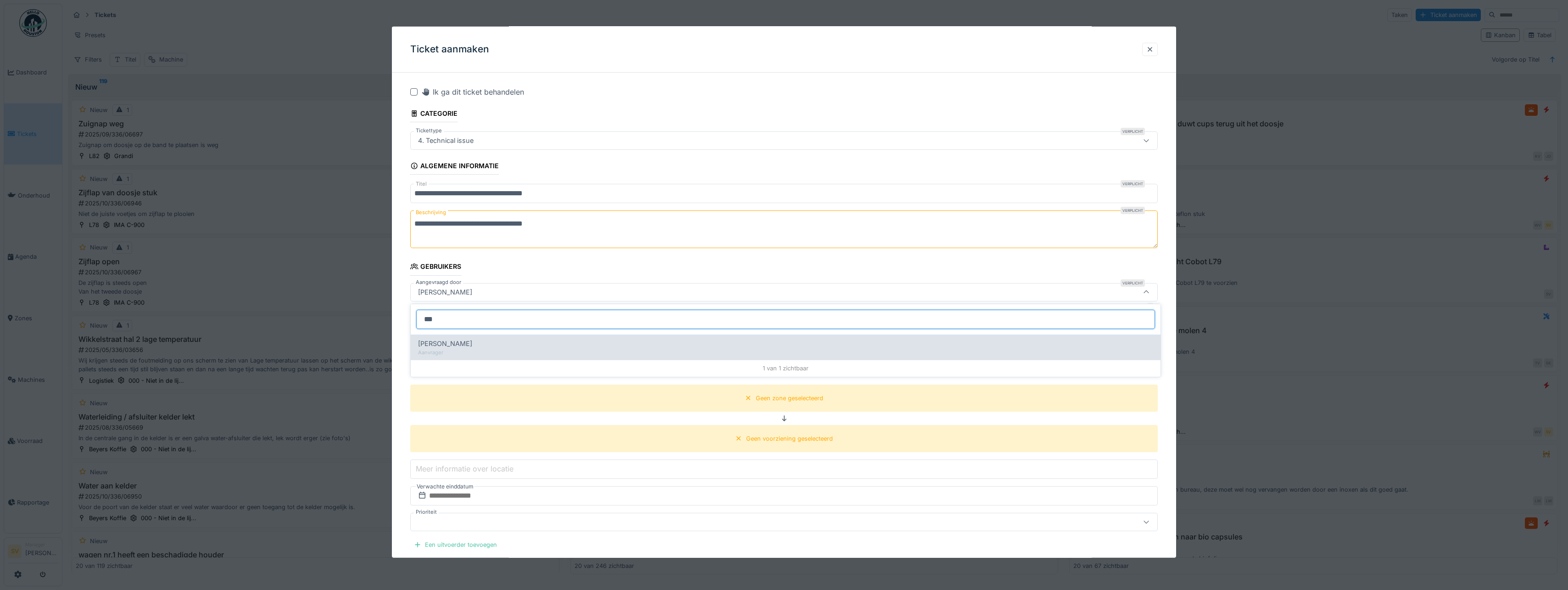
type input "***"
click at [463, 345] on span "Kimana Dhalie rose" at bounding box center [445, 344] width 54 height 10
type input "*****"
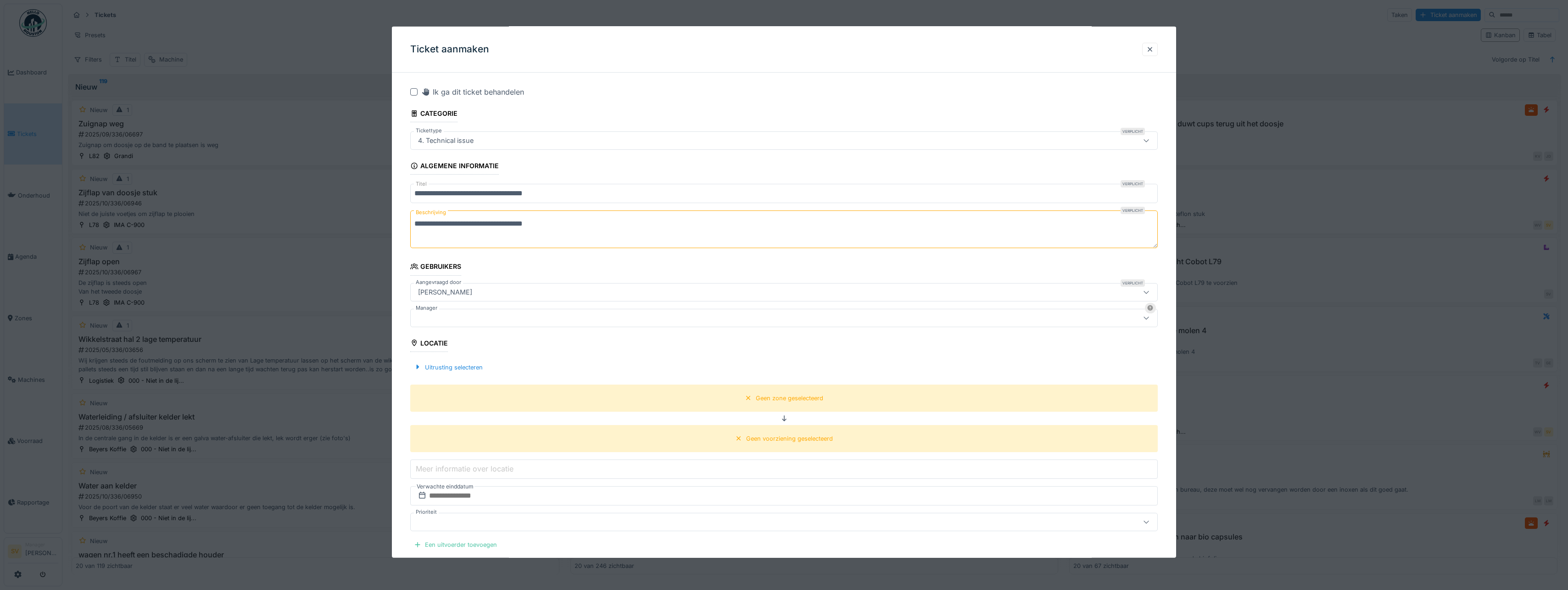
click at [445, 322] on div at bounding box center [744, 317] width 658 height 10
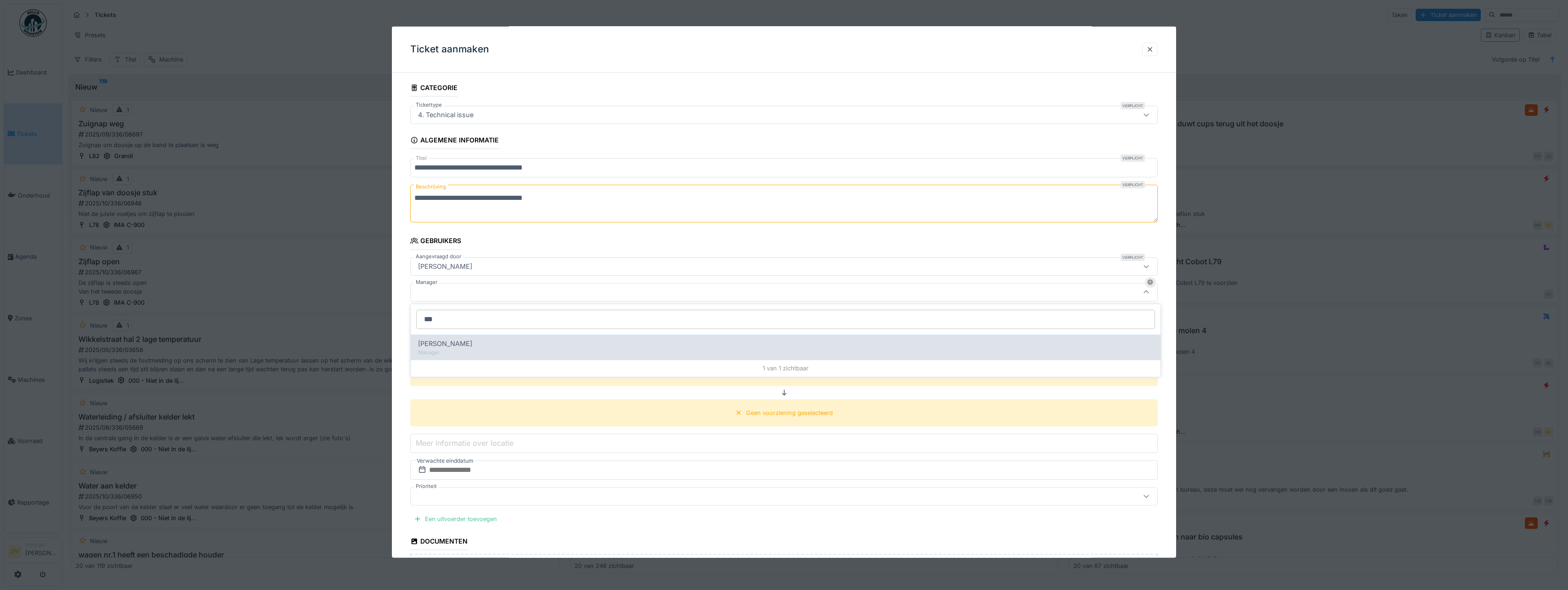
type input "***"
click at [453, 344] on span "[PERSON_NAME] Van [PERSON_NAME]" at bounding box center [445, 344] width 54 height 10
type input "****"
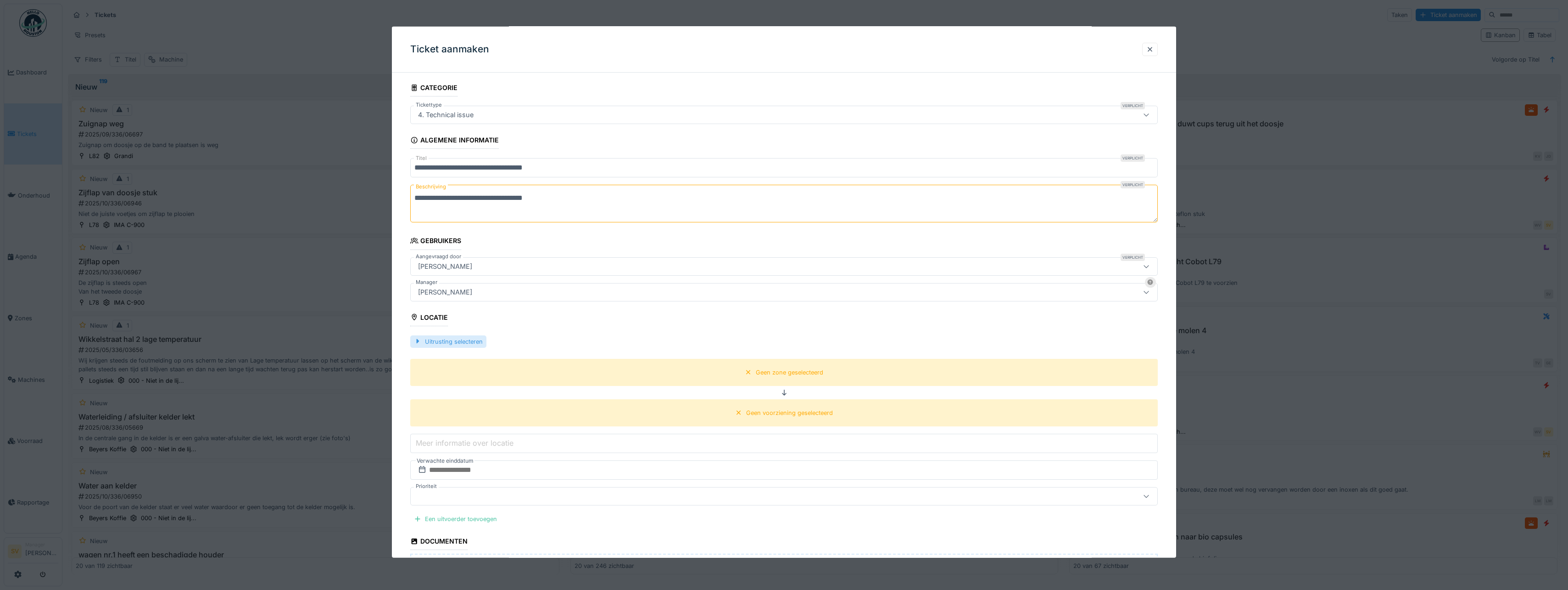
click at [415, 343] on div at bounding box center [417, 341] width 8 height 9
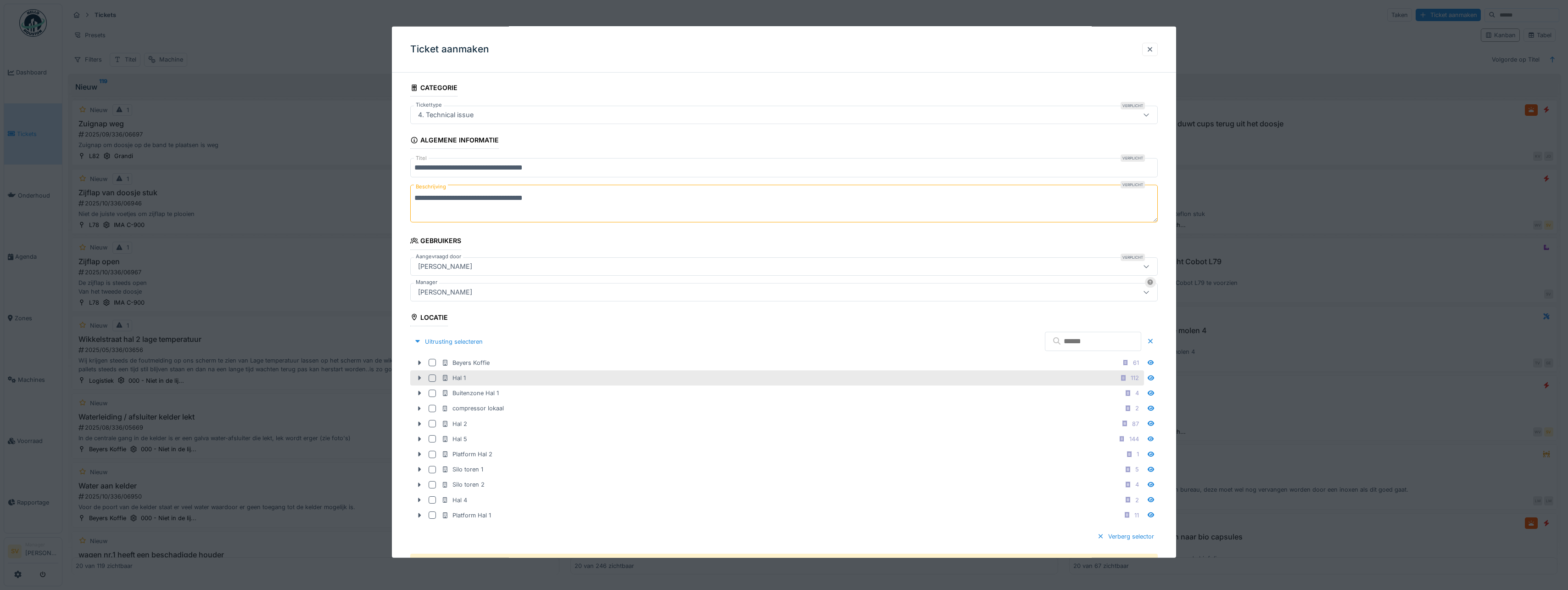
click at [420, 379] on icon at bounding box center [419, 378] width 3 height 5
click at [430, 379] on div at bounding box center [433, 378] width 8 height 8
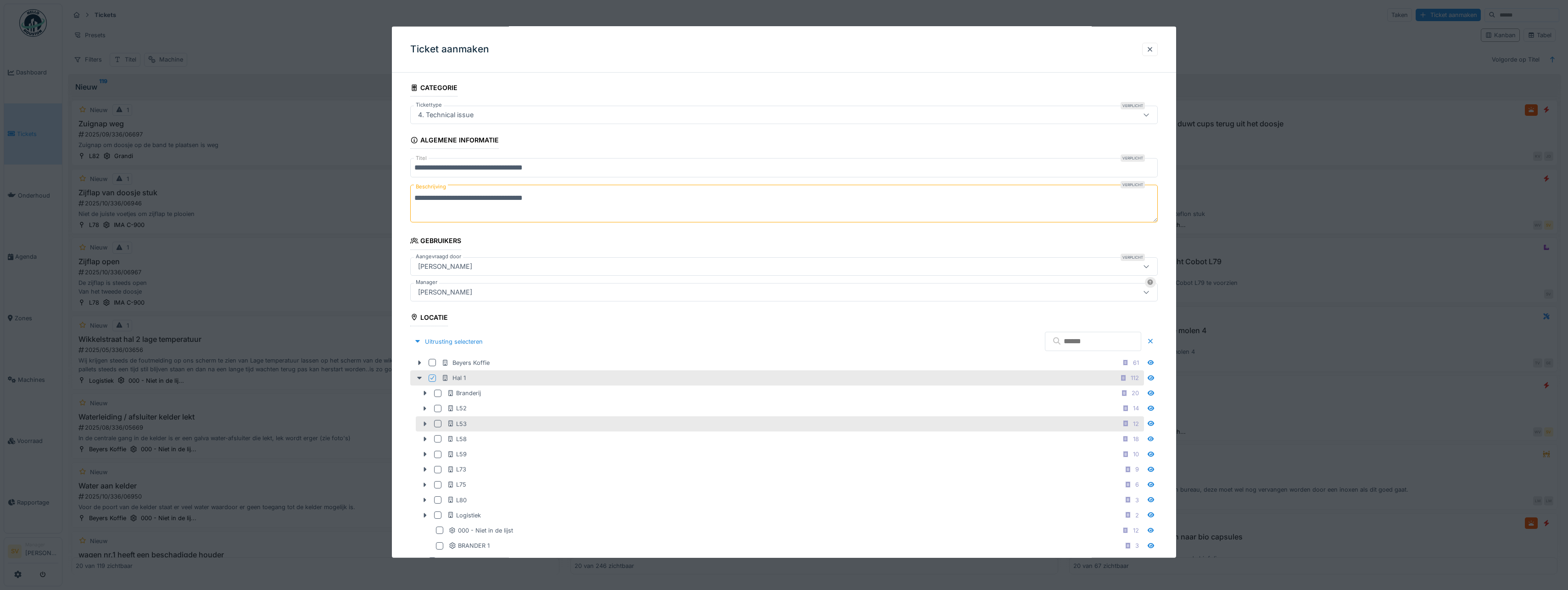
click at [425, 422] on icon at bounding box center [425, 423] width 8 height 6
click at [436, 423] on div at bounding box center [438, 423] width 8 height 8
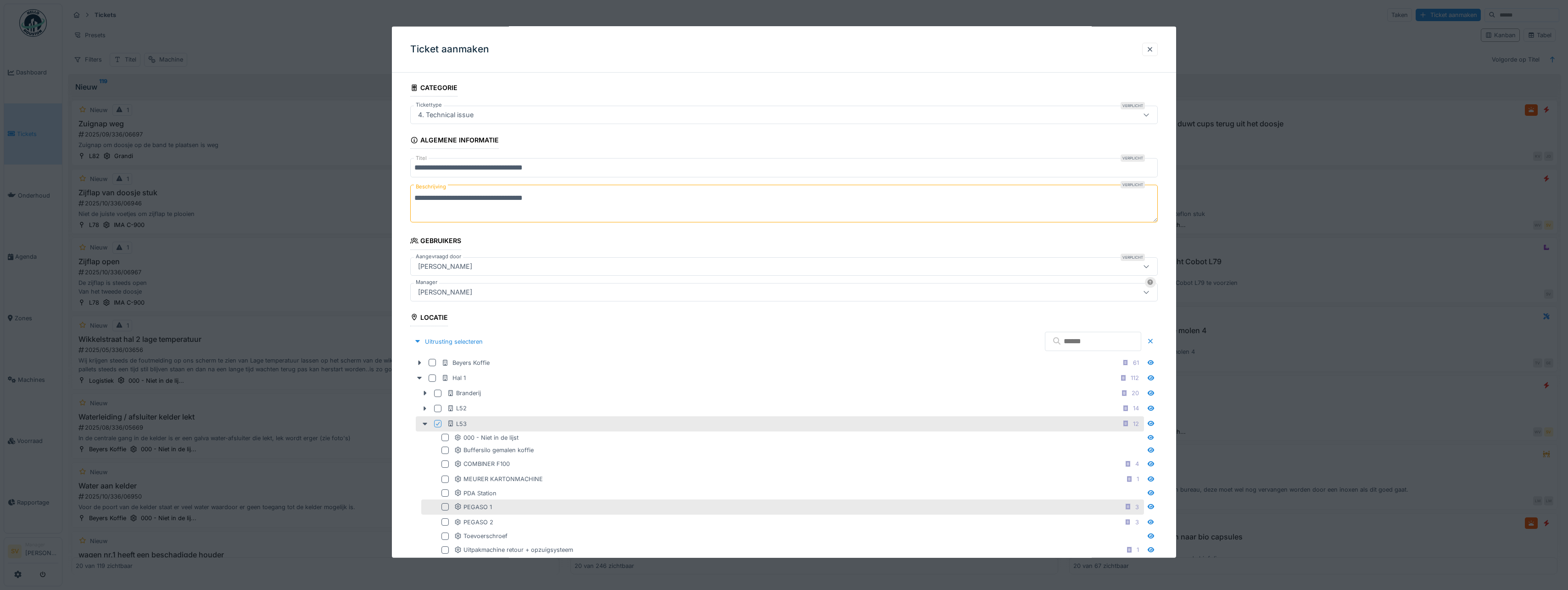
click at [444, 503] on div at bounding box center [445, 507] width 8 height 8
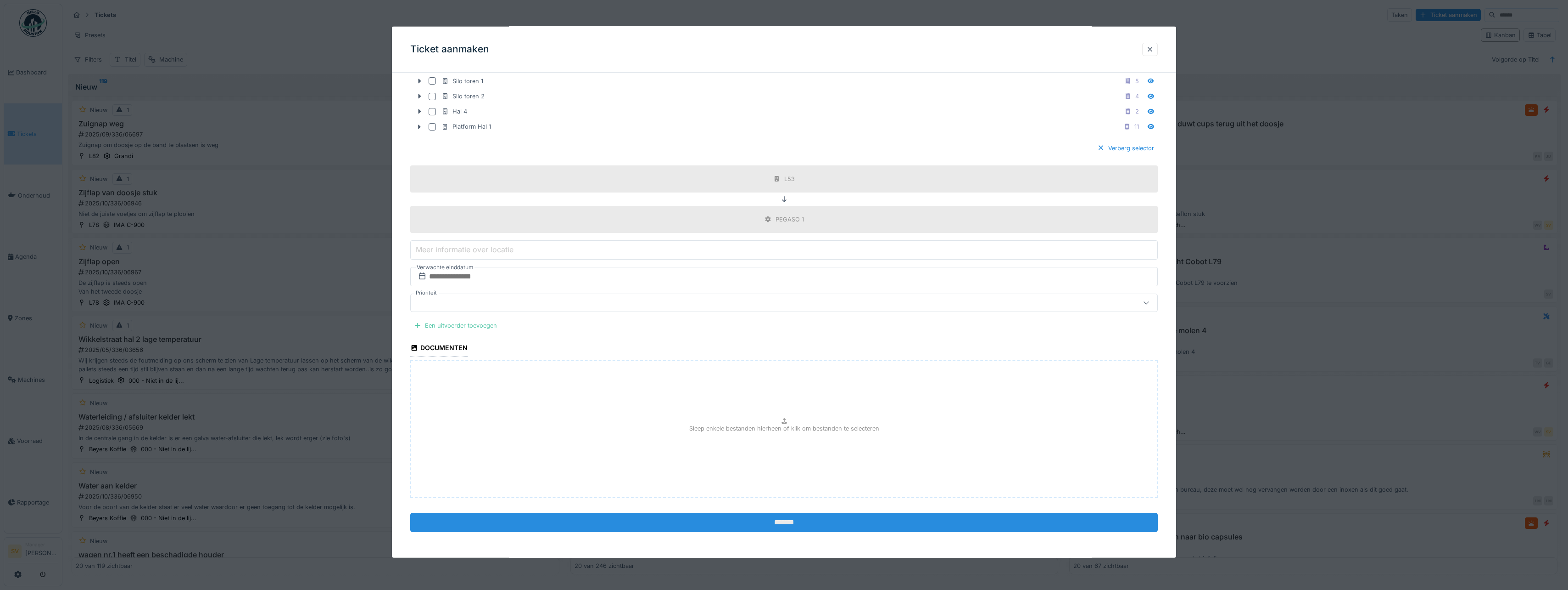
scroll to position [2, 0]
click at [789, 522] on input "*******" at bounding box center [784, 522] width 747 height 19
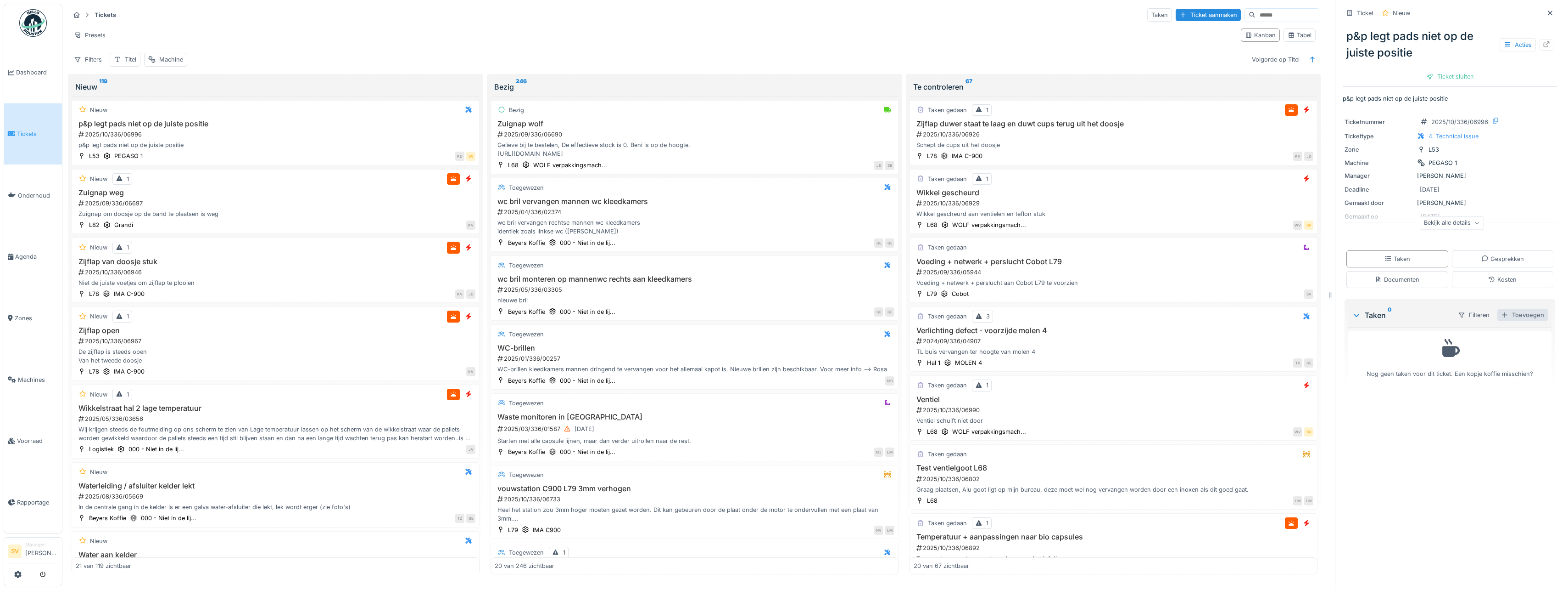
click at [1511, 311] on div "Toevoegen" at bounding box center [1522, 314] width 50 height 12
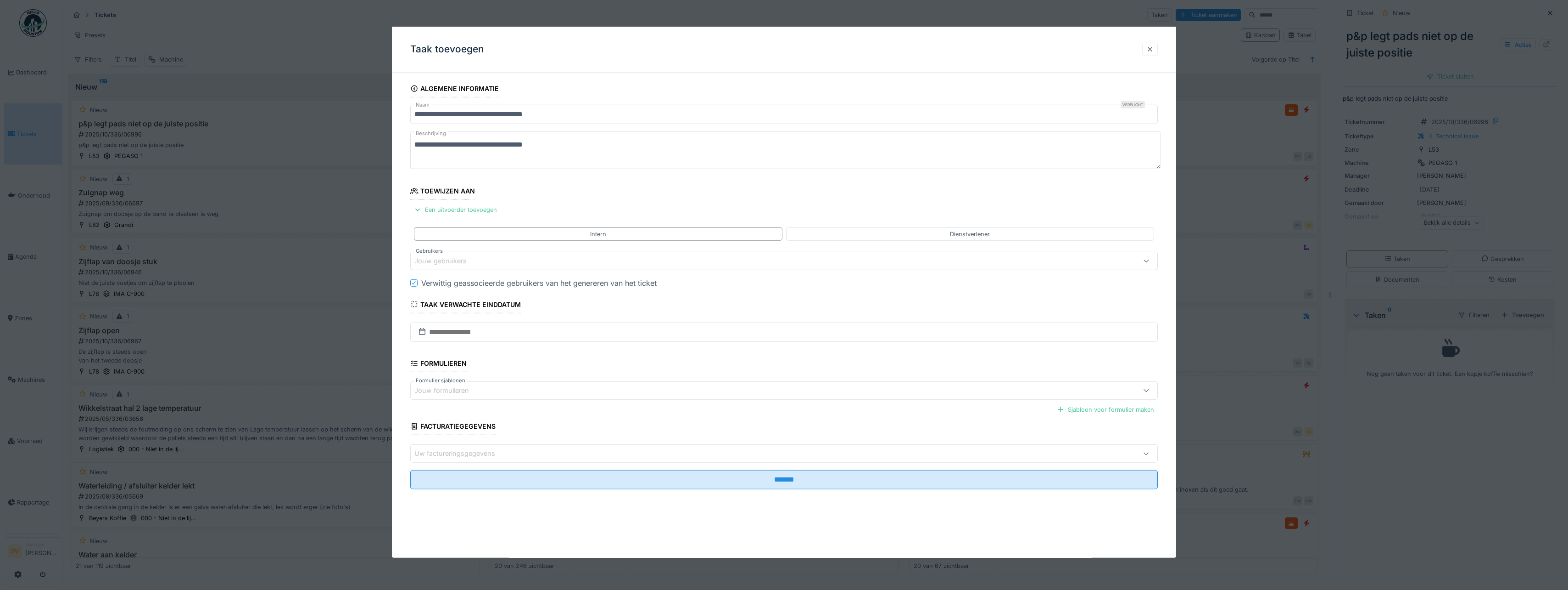
click at [1153, 49] on div at bounding box center [1151, 49] width 8 height 9
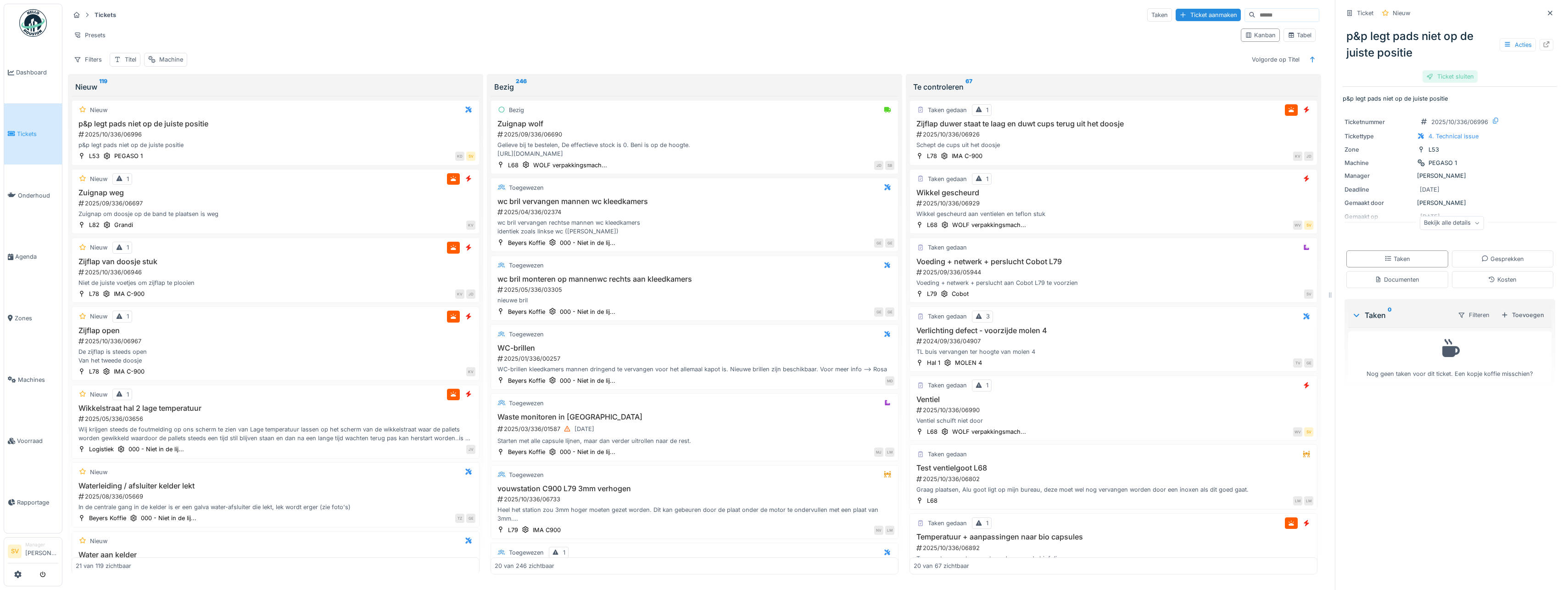
click at [1442, 73] on div "Ticket sluiten" at bounding box center [1450, 76] width 55 height 12
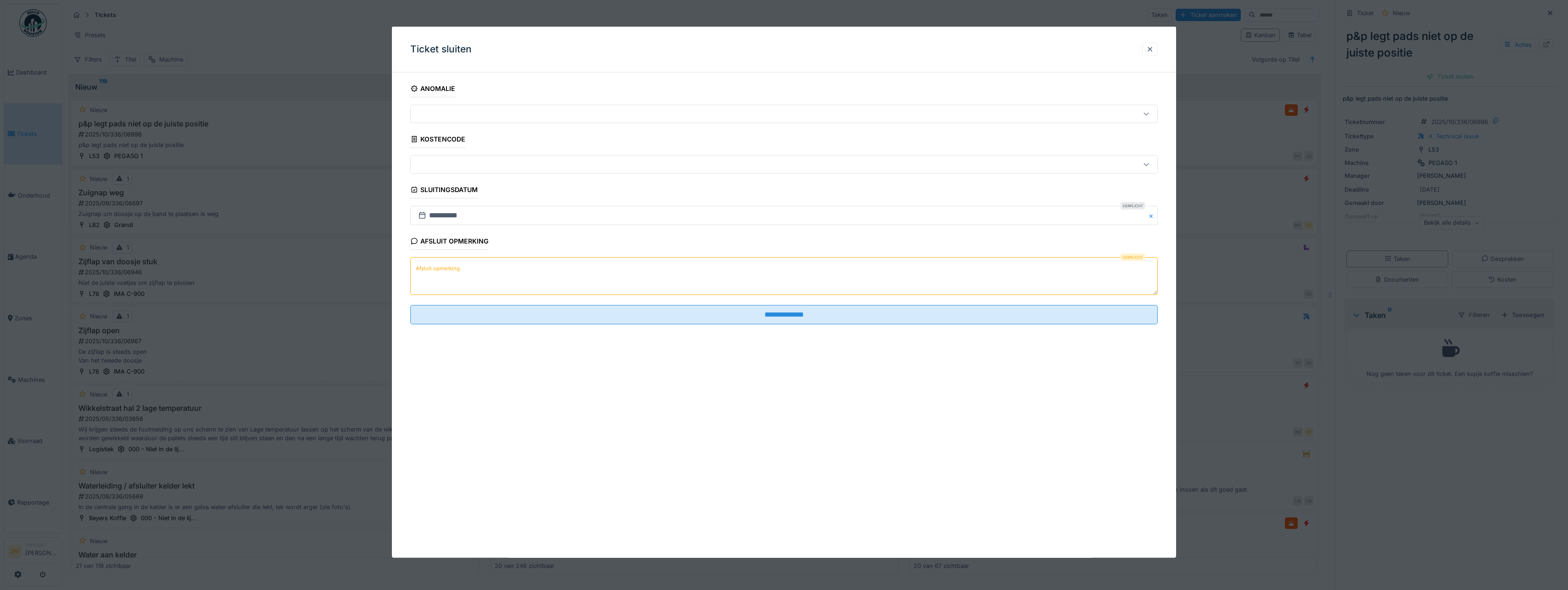
click at [448, 277] on textarea "Afsluit opmerking" at bounding box center [784, 276] width 747 height 38
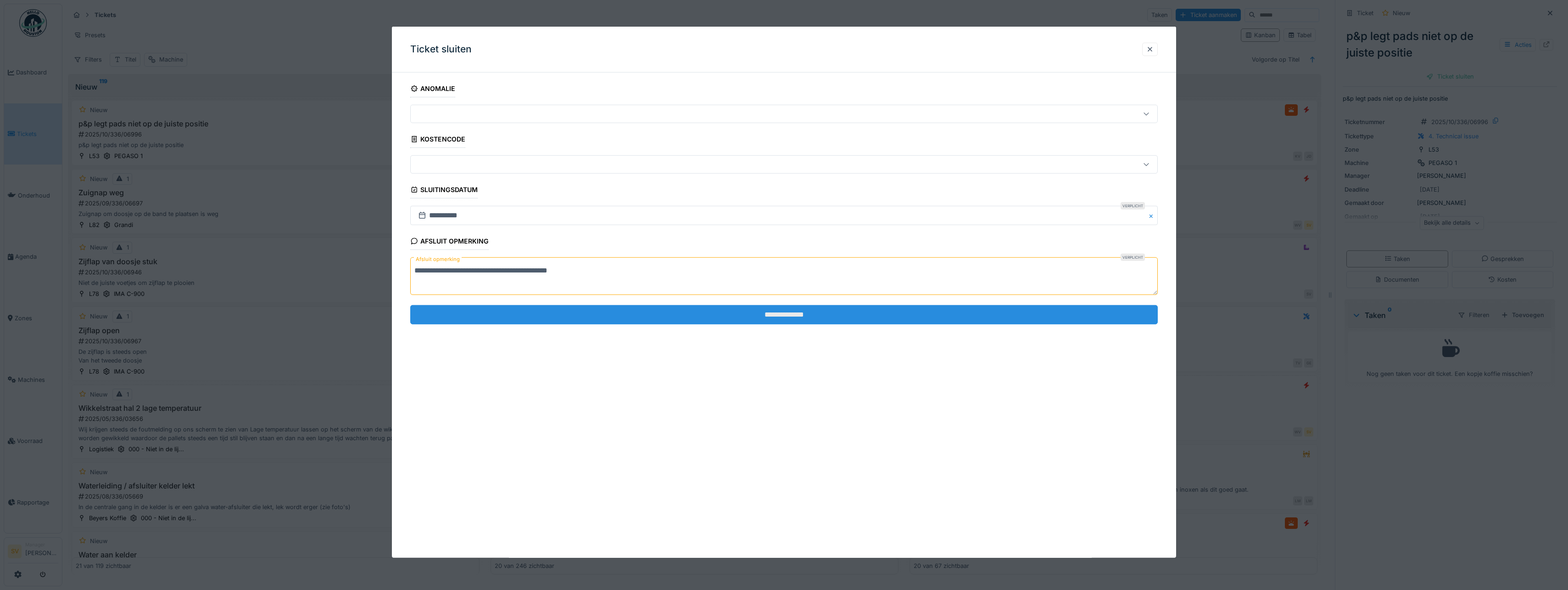
type textarea "**********"
click at [803, 314] on input "**********" at bounding box center [784, 314] width 747 height 19
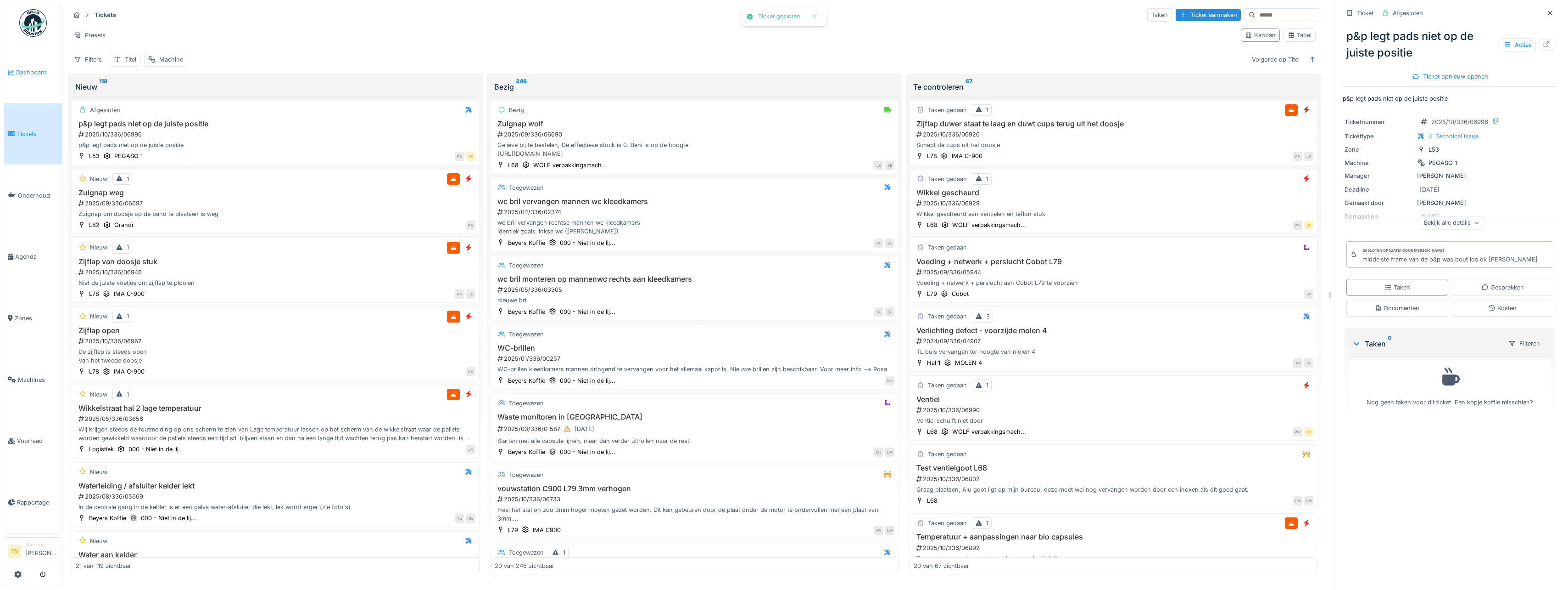
click at [34, 70] on span "Dashboard" at bounding box center [37, 71] width 42 height 9
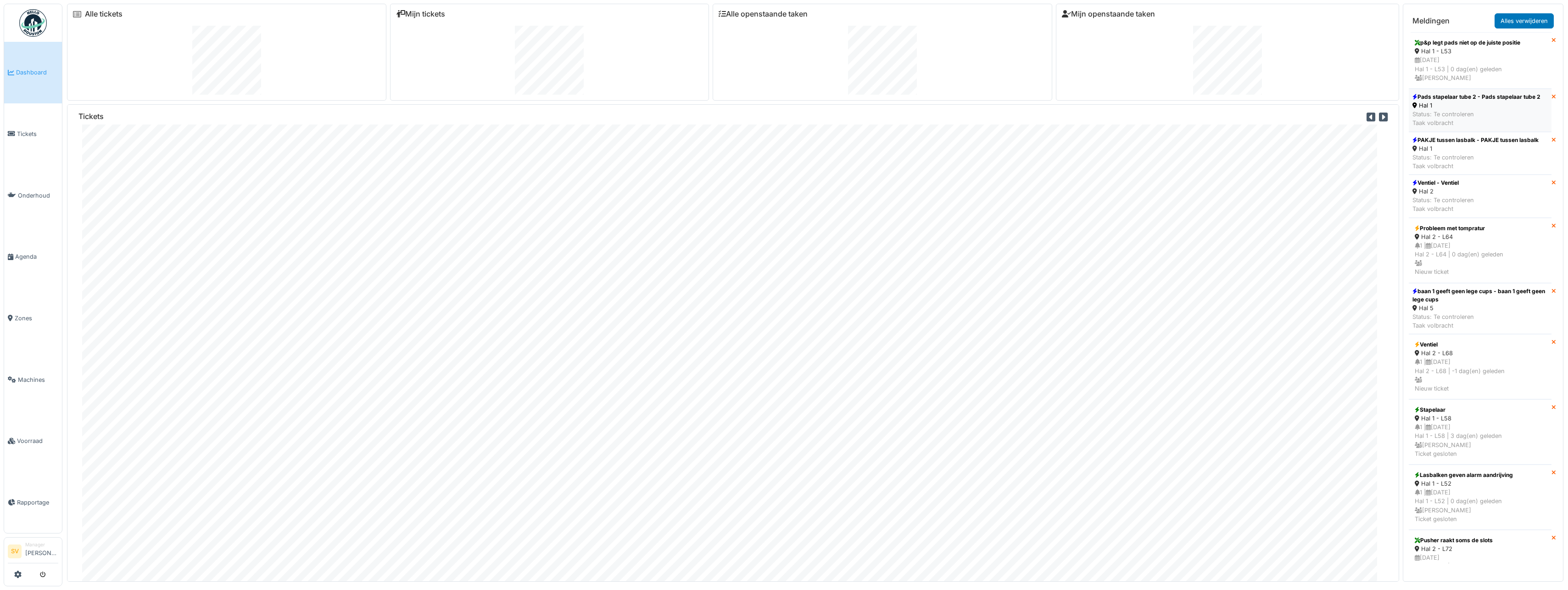
click at [1442, 119] on div "Status: Te controleren Taak volbracht" at bounding box center [1477, 118] width 128 height 17
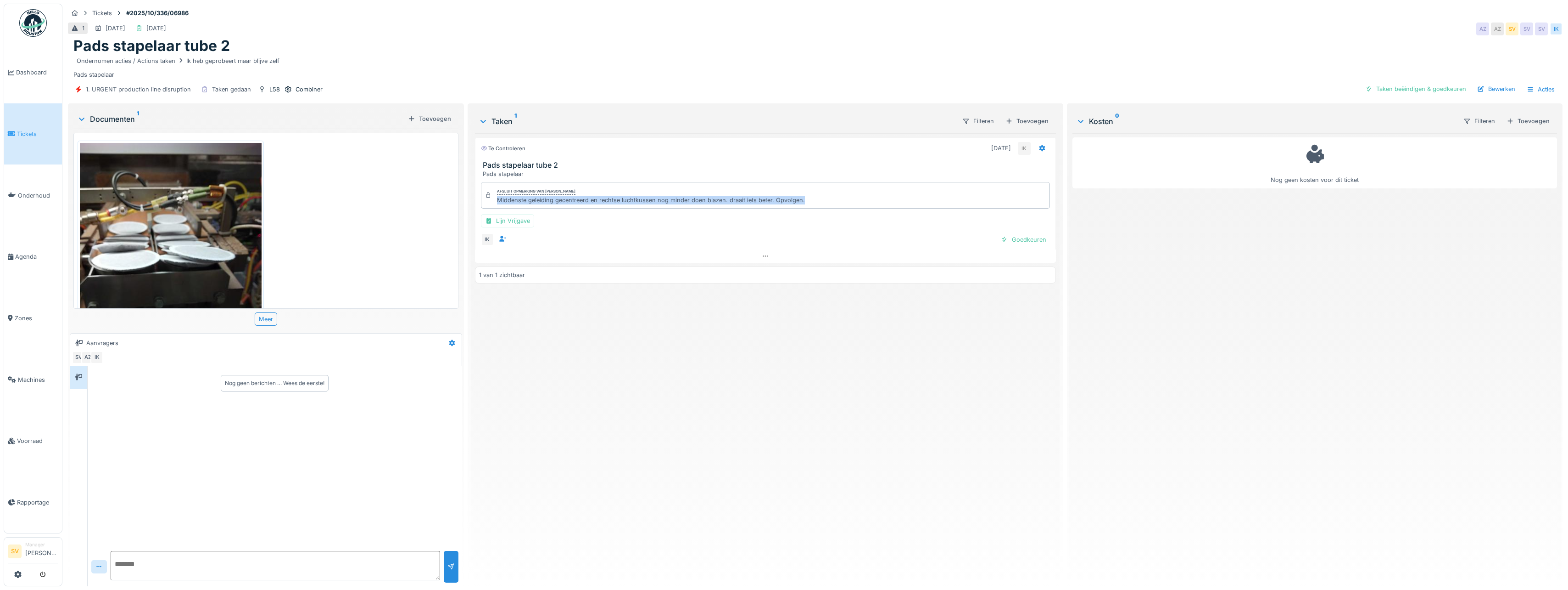
drag, startPoint x: 494, startPoint y: 201, endPoint x: 802, endPoint y: 200, distance: 308.0
click at [802, 200] on div "Afsluit opmerking van Ismail Kosar Middenste geleiding gecentreerd en rechtse l…" at bounding box center [765, 195] width 570 height 27
copy div "Middenste geleiding gecentreerd en rechtse luchtkussen nog minder doen blazen. …"
click at [34, 72] on span "Dashboard" at bounding box center [37, 71] width 42 height 9
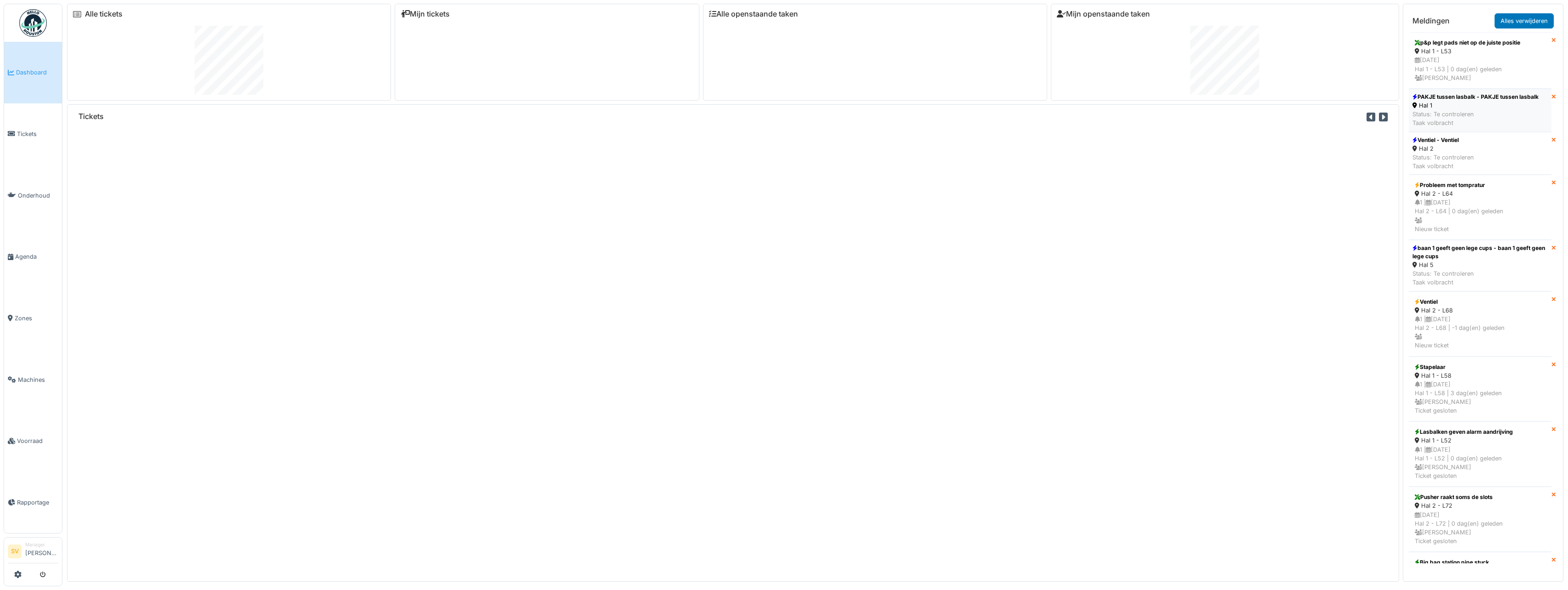
click at [1483, 113] on div "Status: Te controleren Taak volbracht" at bounding box center [1476, 118] width 126 height 17
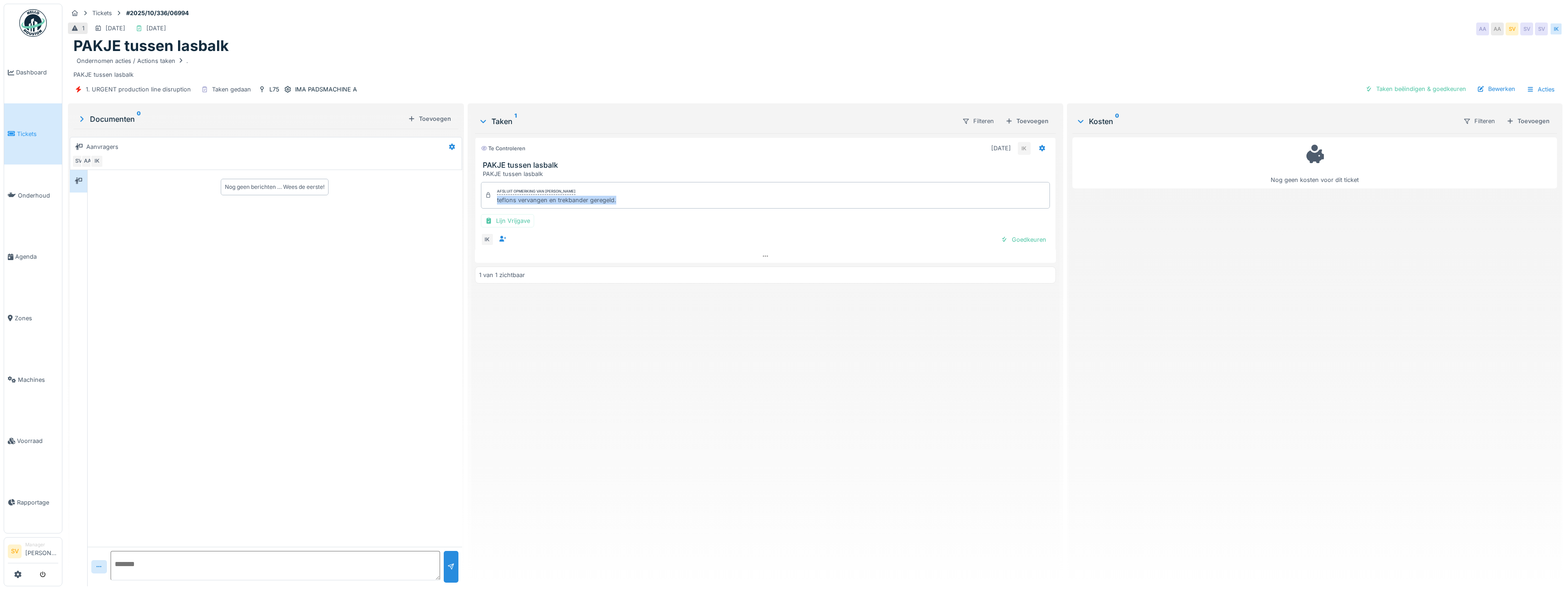
drag, startPoint x: 493, startPoint y: 199, endPoint x: 622, endPoint y: 208, distance: 129.3
click at [622, 208] on div "Afsluit opmerking van [PERSON_NAME] teflons vervangen en trekbander geregeld." at bounding box center [765, 195] width 570 height 27
copy div "teflons vervangen en trekbander geregeld."
click at [1437, 87] on div "Taken beëindigen & goedkeuren" at bounding box center [1416, 88] width 108 height 12
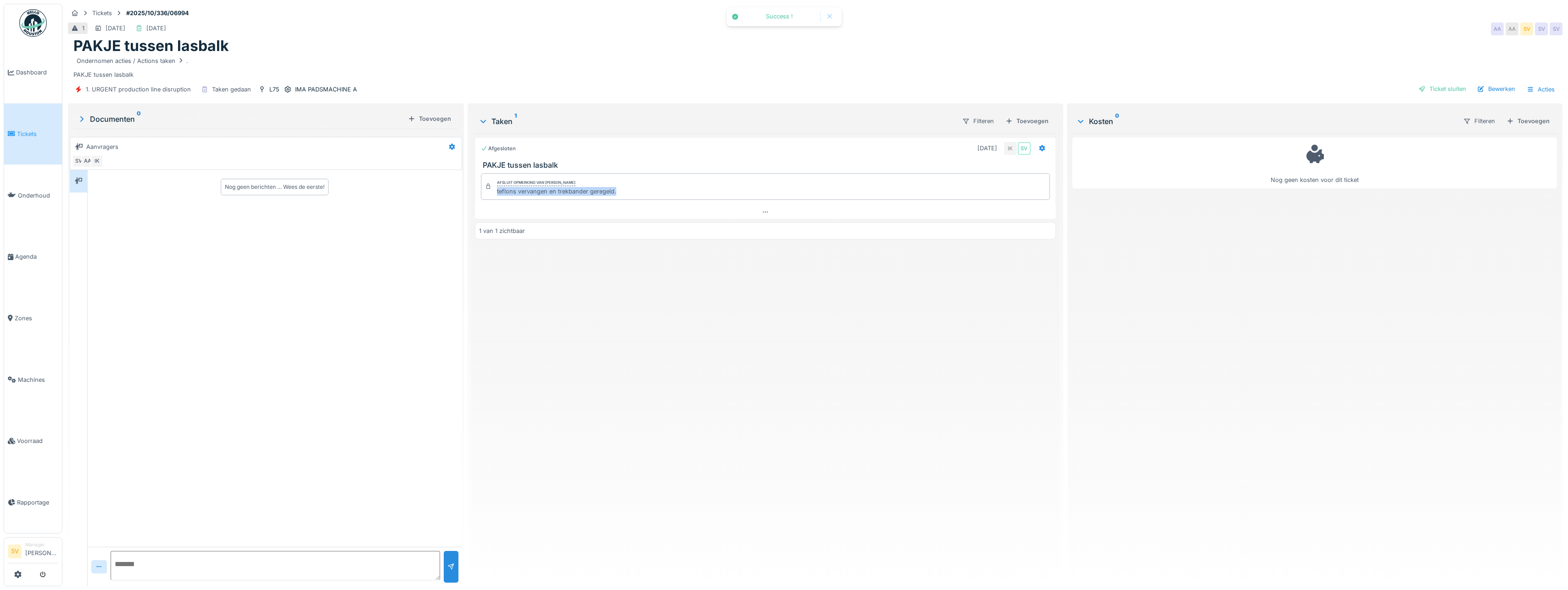
click at [1437, 87] on div "Ticket sluiten" at bounding box center [1442, 88] width 55 height 12
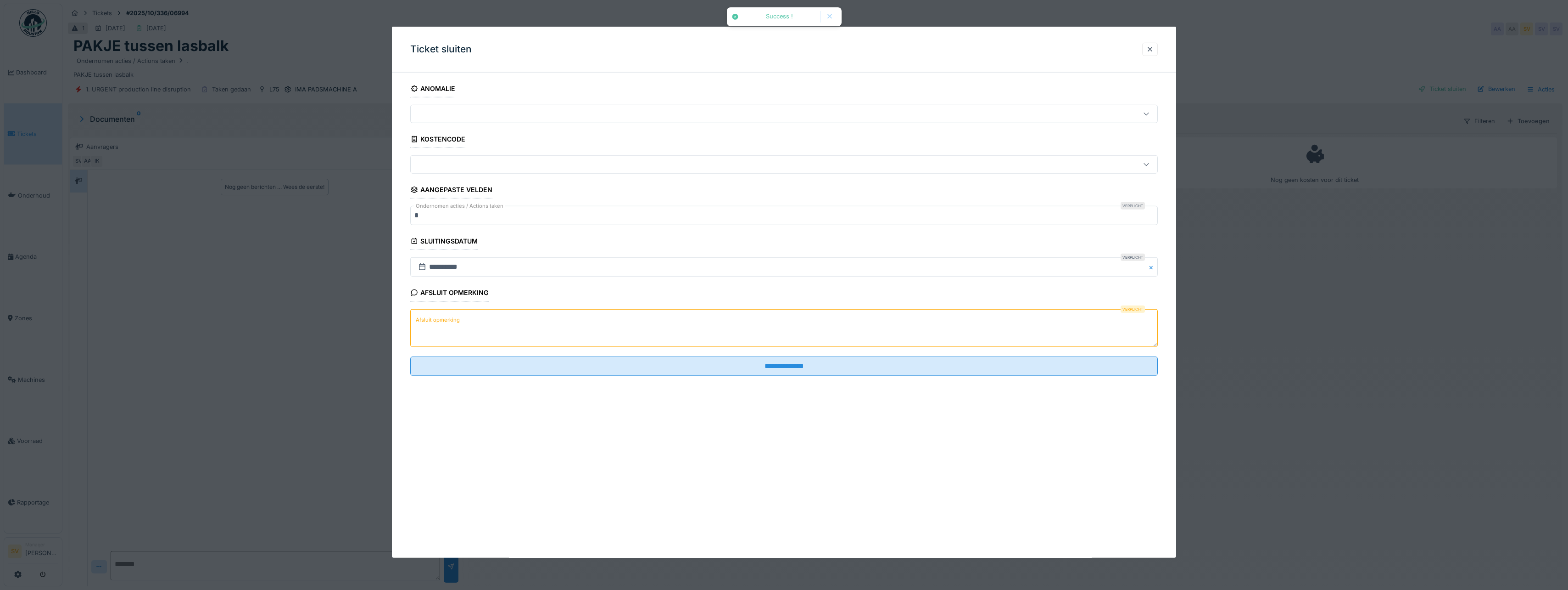
click at [628, 312] on textarea "Afsluit opmerking" at bounding box center [784, 327] width 747 height 38
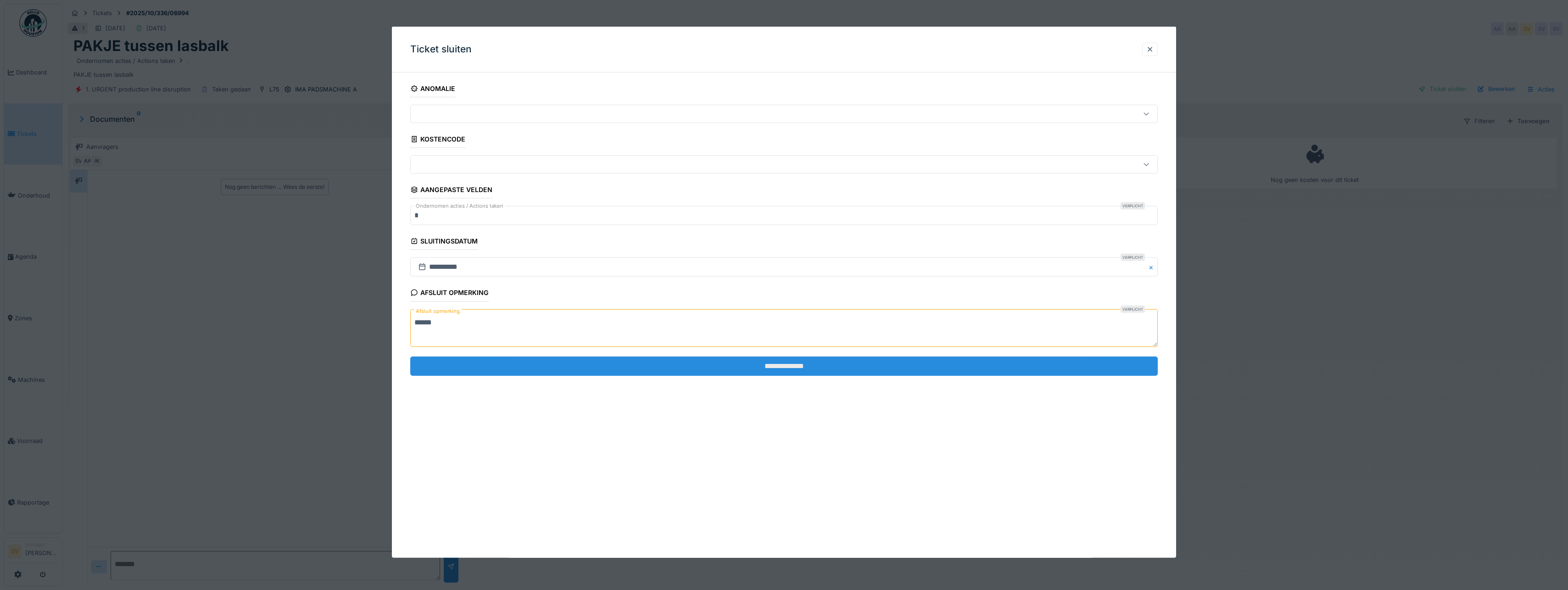
type textarea "******"
click at [767, 368] on input "**********" at bounding box center [784, 366] width 747 height 19
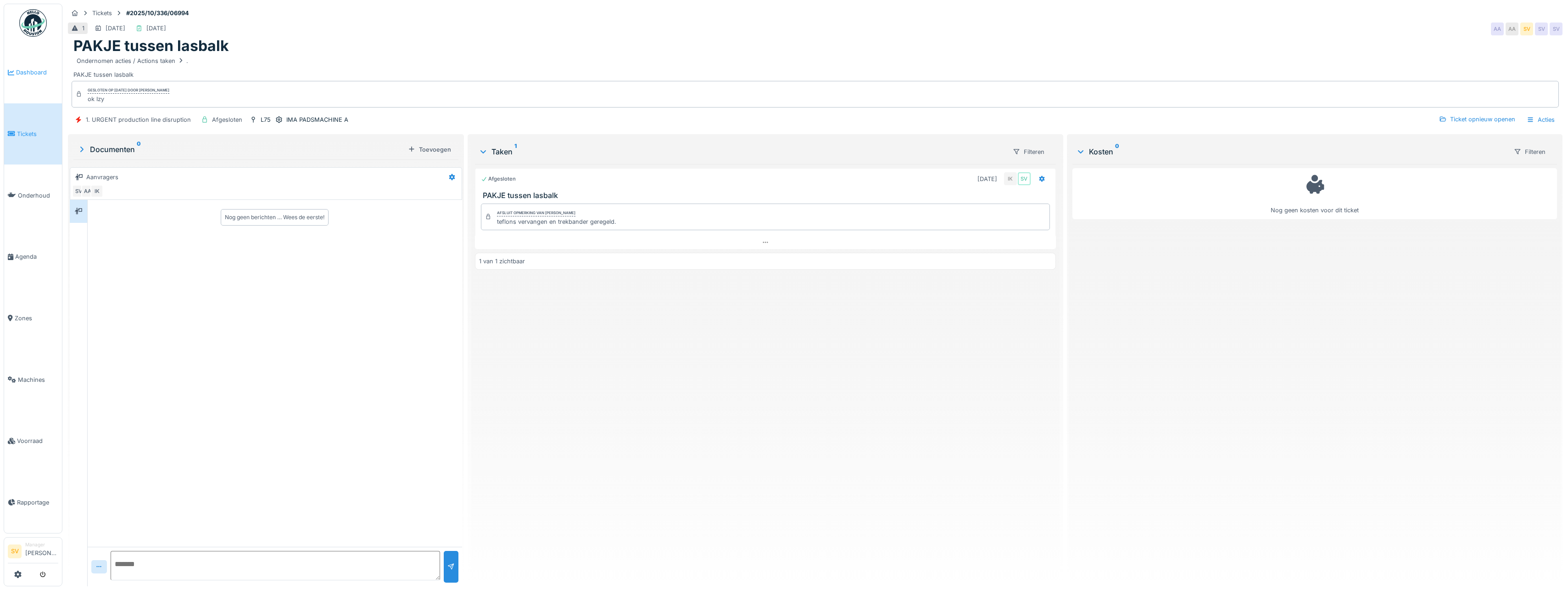
click at [31, 69] on span "Dashboard" at bounding box center [37, 71] width 42 height 9
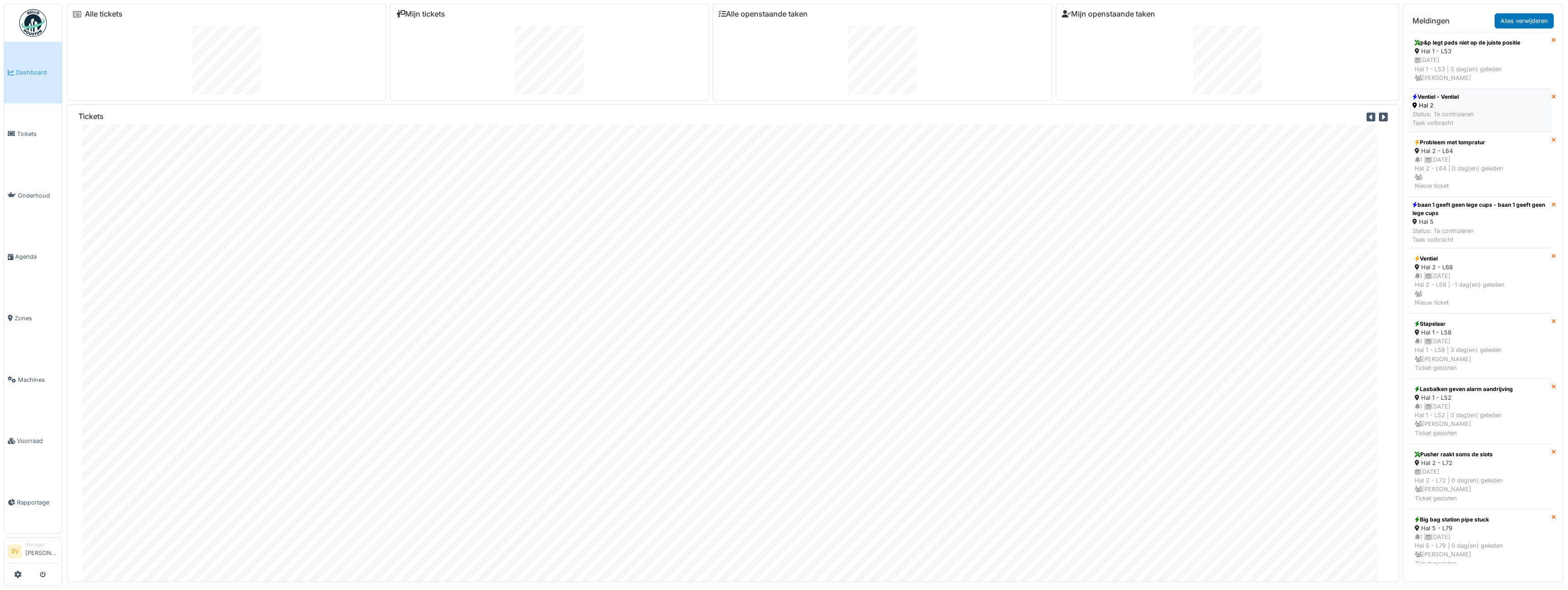
click at [1436, 114] on div "Status: Te controleren Taak volbracht" at bounding box center [1443, 118] width 62 height 17
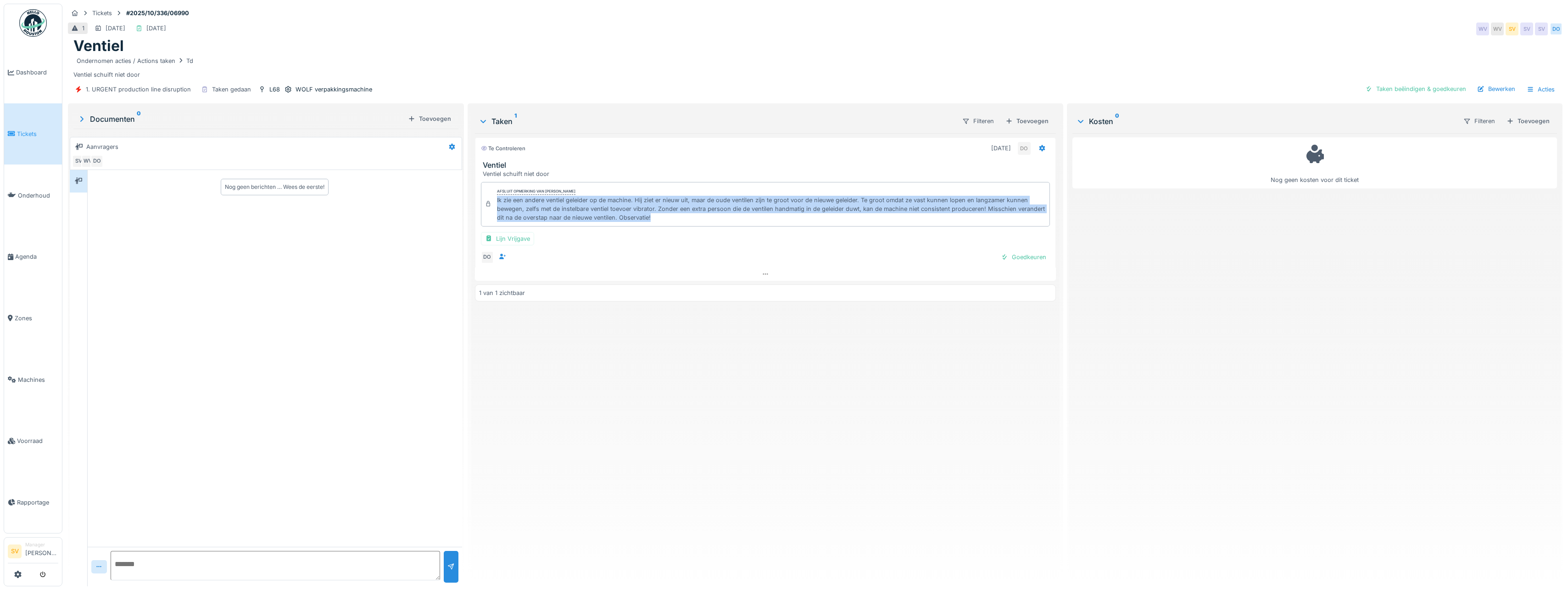
drag, startPoint x: 494, startPoint y: 199, endPoint x: 678, endPoint y: 224, distance: 185.7
click at [678, 224] on div "Afsluit opmerking van [PERSON_NAME] Ik zie een andere ventiel geleider op de ma…" at bounding box center [765, 204] width 570 height 45
copy div "Ik zie een andere ventiel geleider op de machine. Hij ziet er nieuw uit, maar d…"
click at [29, 71] on span "Dashboard" at bounding box center [37, 71] width 42 height 9
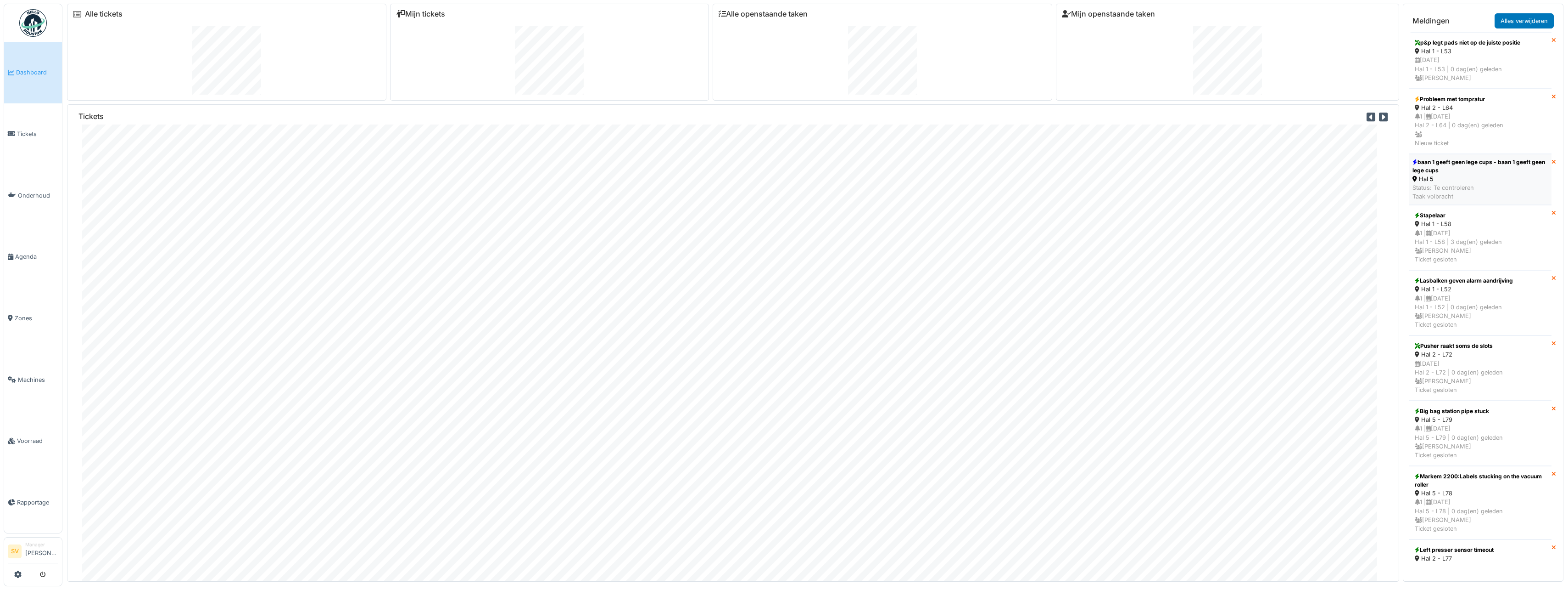
click at [1432, 194] on div "Status: Te controleren Taak volbracht" at bounding box center [1481, 192] width 135 height 17
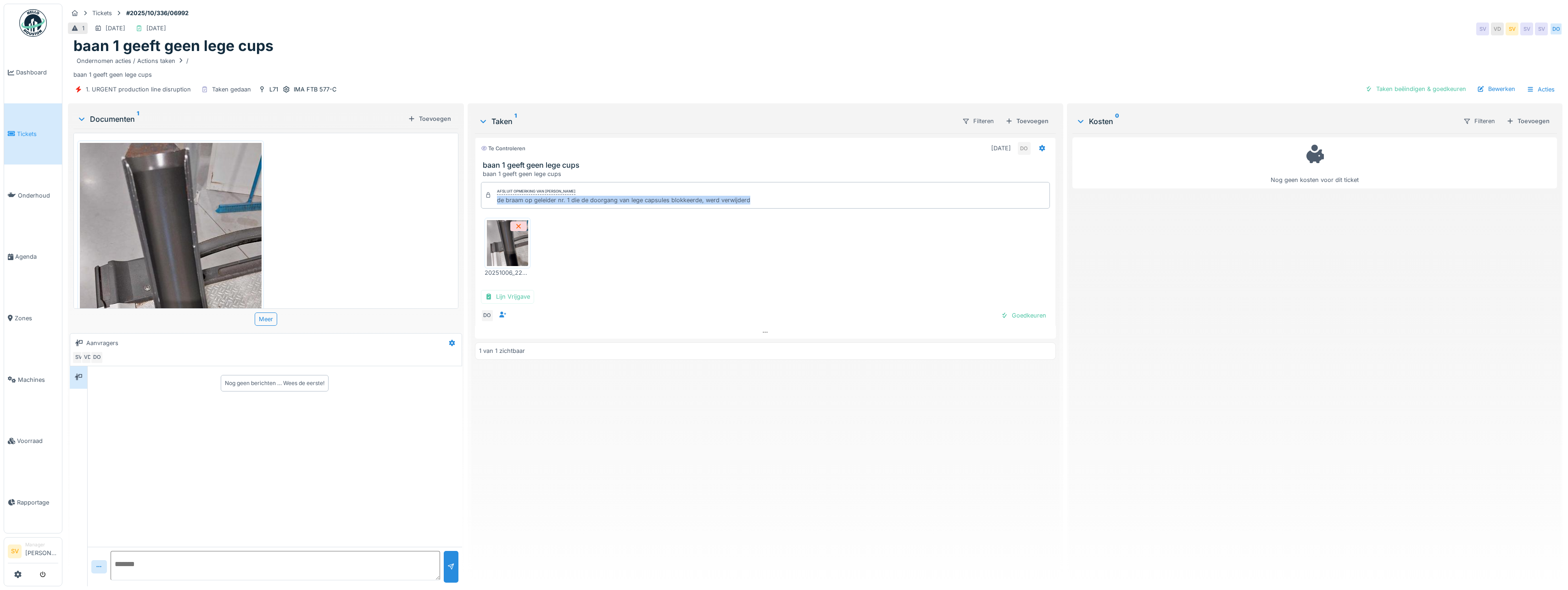
drag, startPoint x: 494, startPoint y: 199, endPoint x: 750, endPoint y: 206, distance: 256.1
click at [750, 206] on div "Afsluit opmerking van Damian Olejnik de braam op geleider nr. 1 die de doorgang…" at bounding box center [765, 195] width 570 height 27
copy div "de braam op geleider nr. 1 die de doorgang van lege capsules blokkeerde, werd v…"
click at [1427, 85] on div "Taken beëindigen & goedkeuren" at bounding box center [1416, 88] width 108 height 12
click at [1439, 89] on div "Ticket sluiten" at bounding box center [1442, 88] width 55 height 12
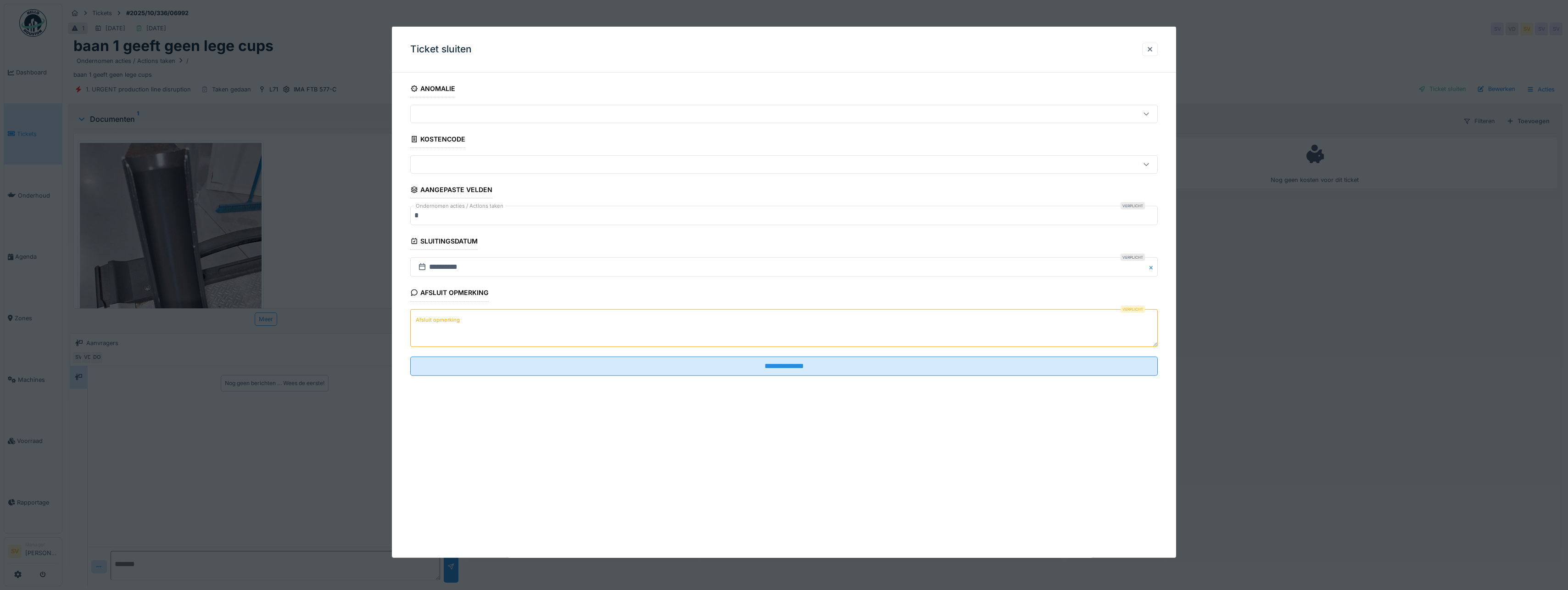
click at [678, 331] on textarea "Afsluit opmerking" at bounding box center [784, 327] width 747 height 38
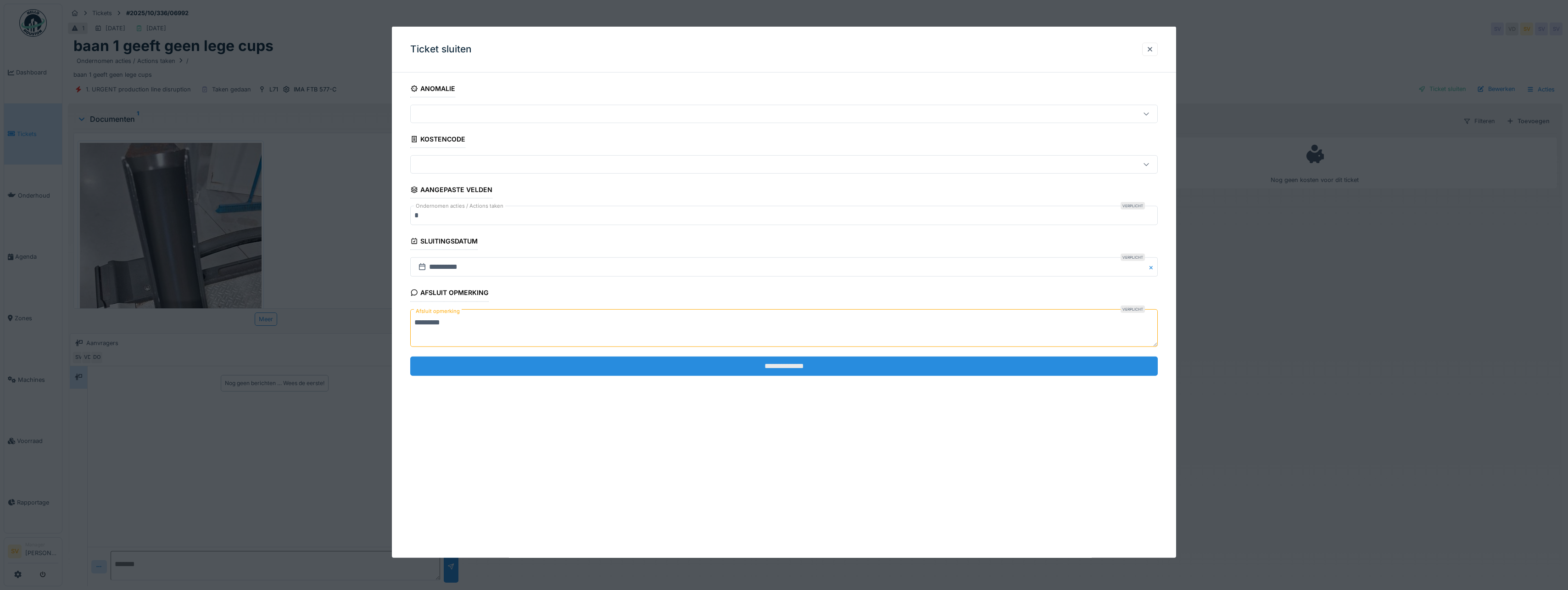
type textarea "*********"
click at [764, 363] on input "**********" at bounding box center [784, 366] width 747 height 19
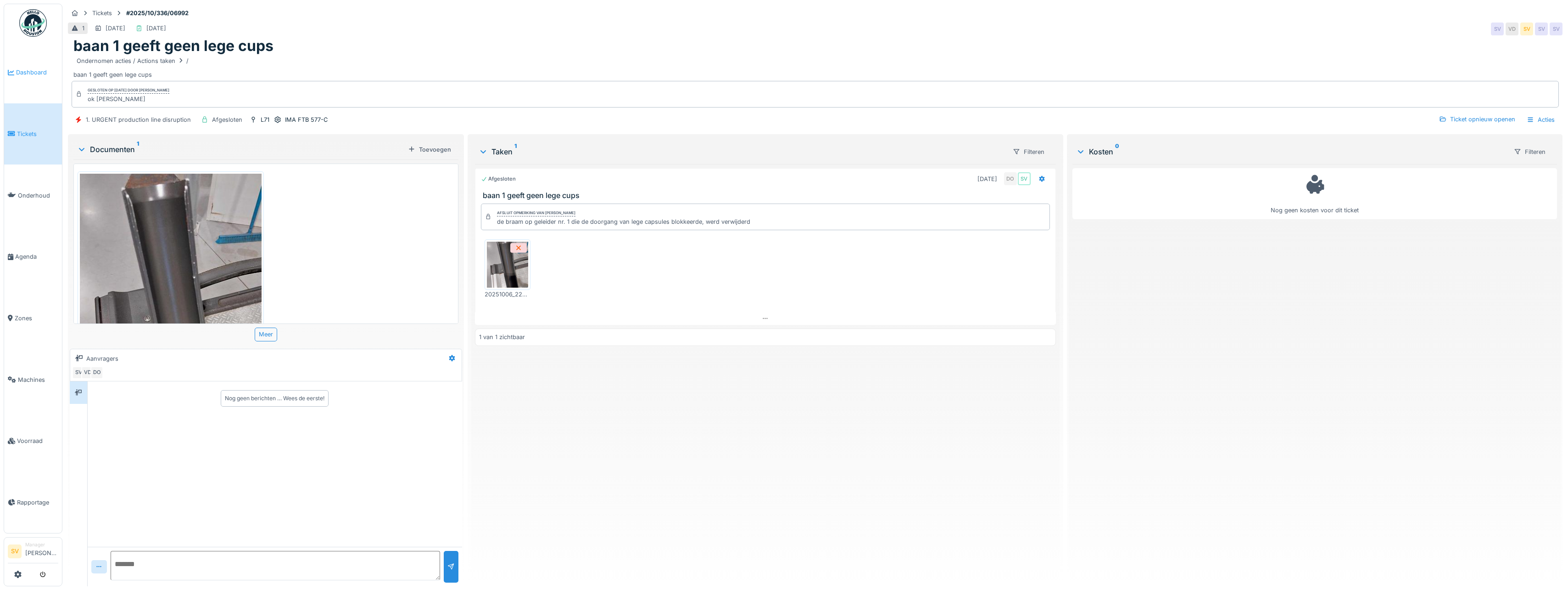
click at [24, 68] on span "Dashboard" at bounding box center [37, 71] width 42 height 9
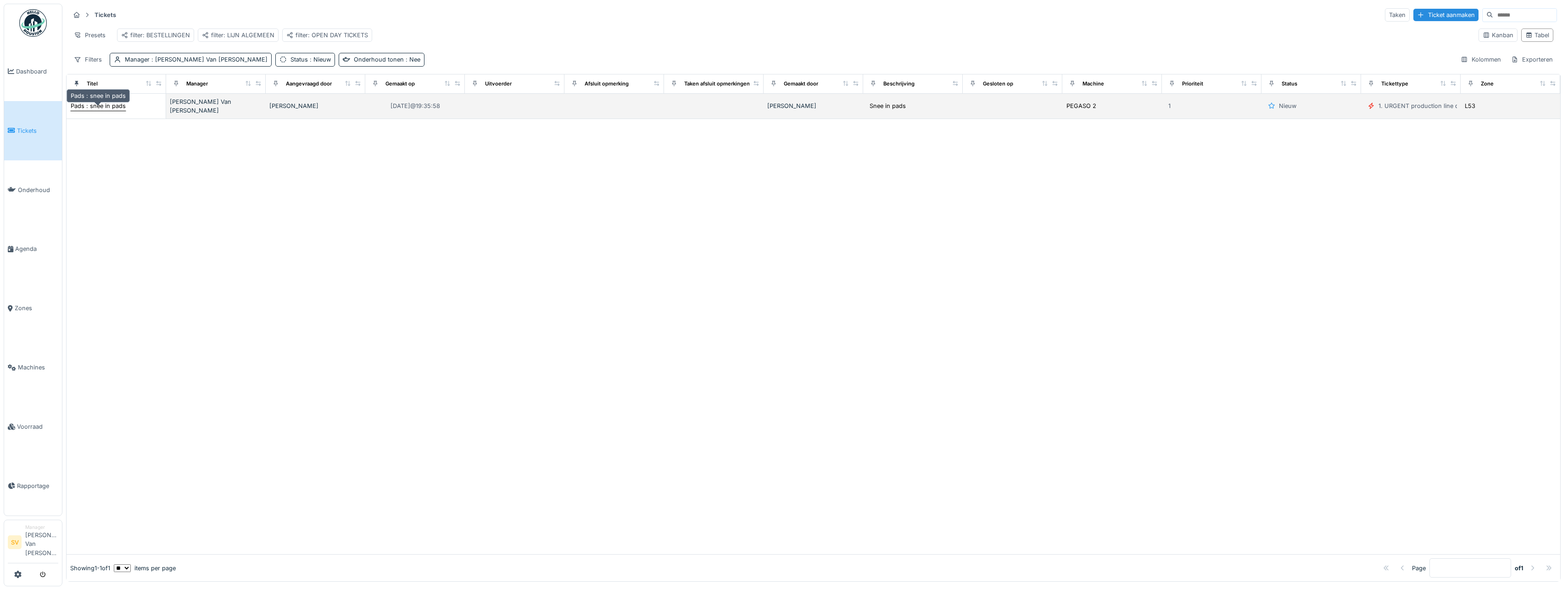
click at [84, 106] on div "Pads : snee in pads" at bounding box center [98, 106] width 55 height 9
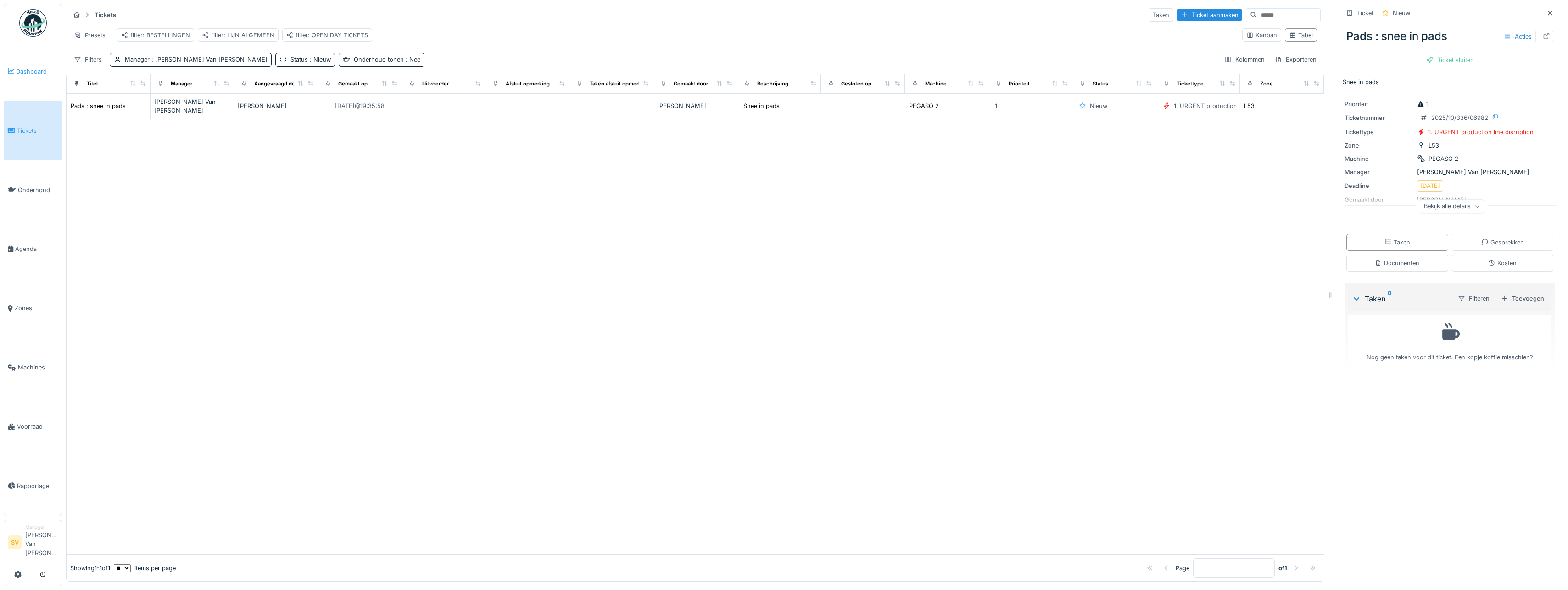
click at [36, 70] on span "Dashboard" at bounding box center [37, 70] width 42 height 9
